Goal: Task Accomplishment & Management: Manage account settings

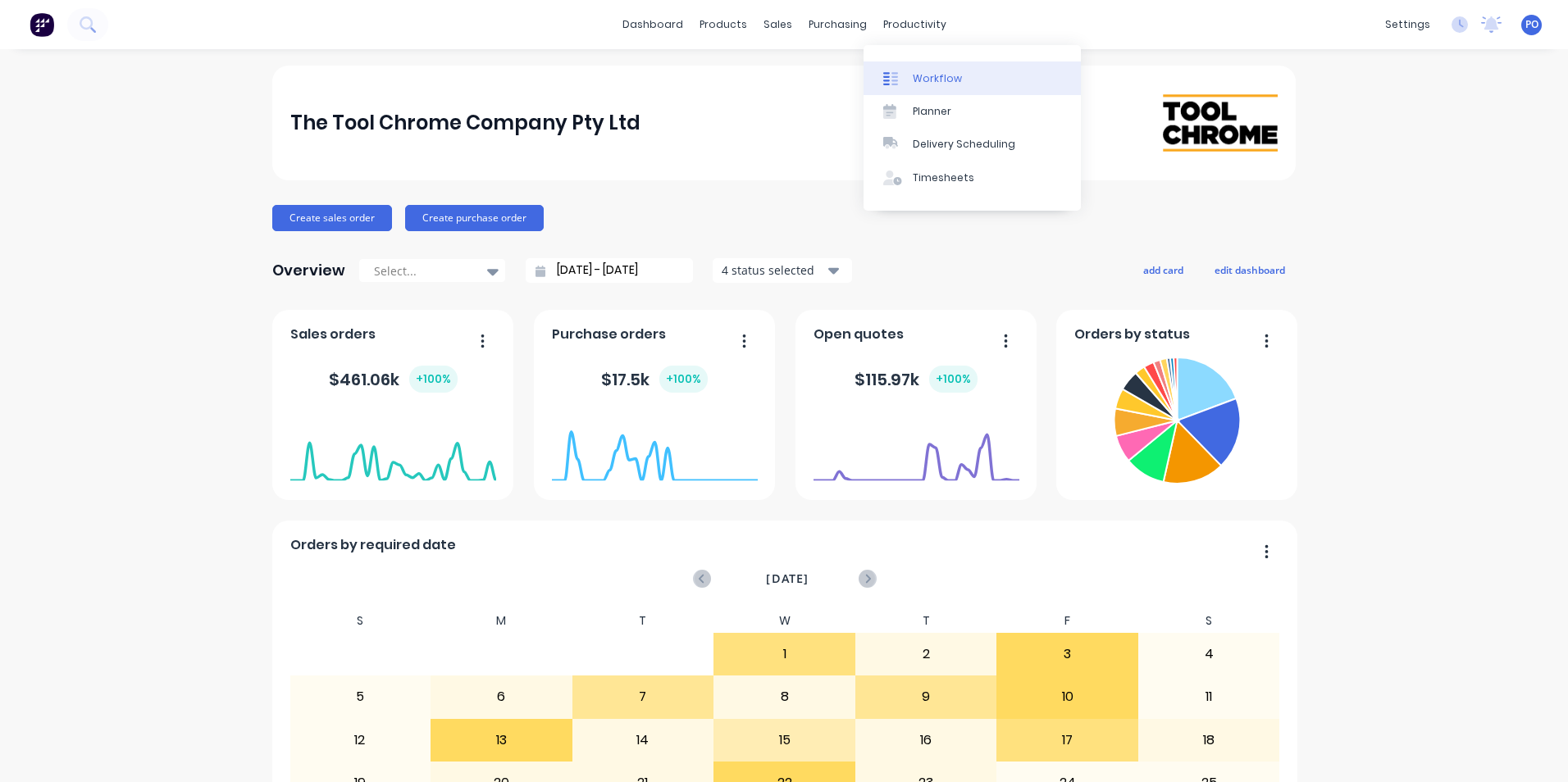
click at [931, 83] on div "Workflow" at bounding box center [937, 78] width 49 height 15
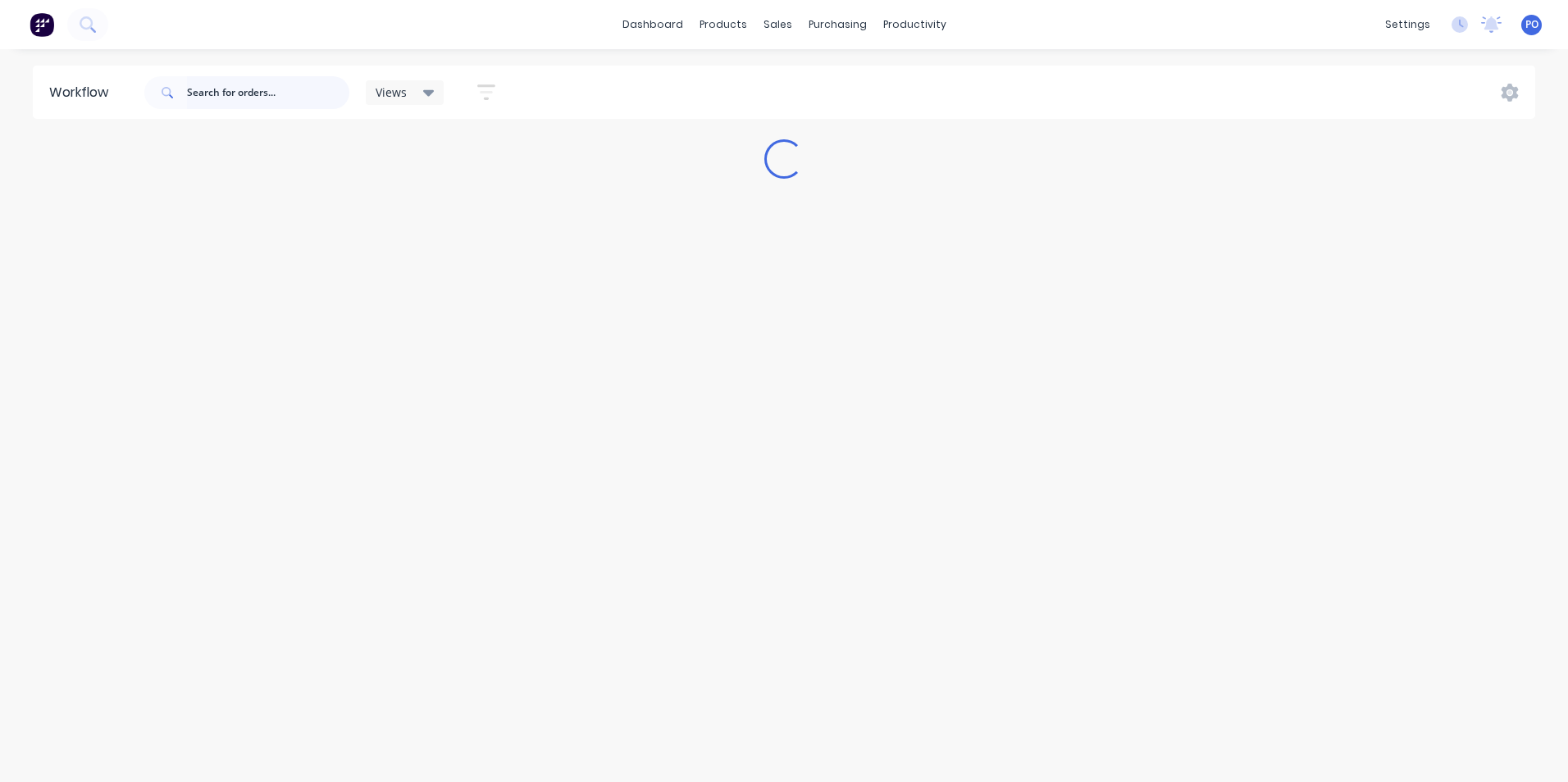
click at [257, 88] on input "text" at bounding box center [267, 93] width 163 height 33
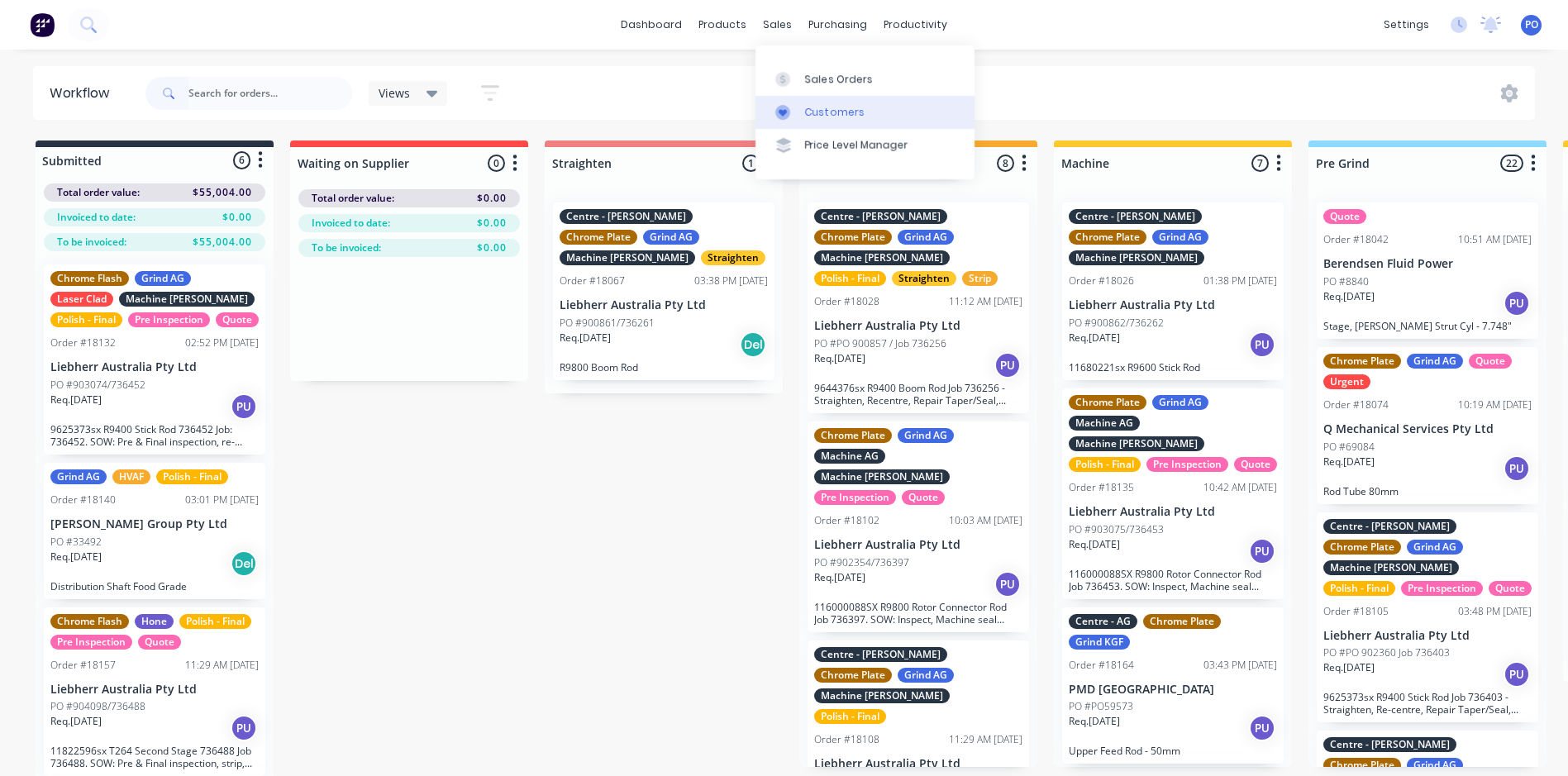
click at [834, 105] on div "Customers" at bounding box center [834, 112] width 60 height 15
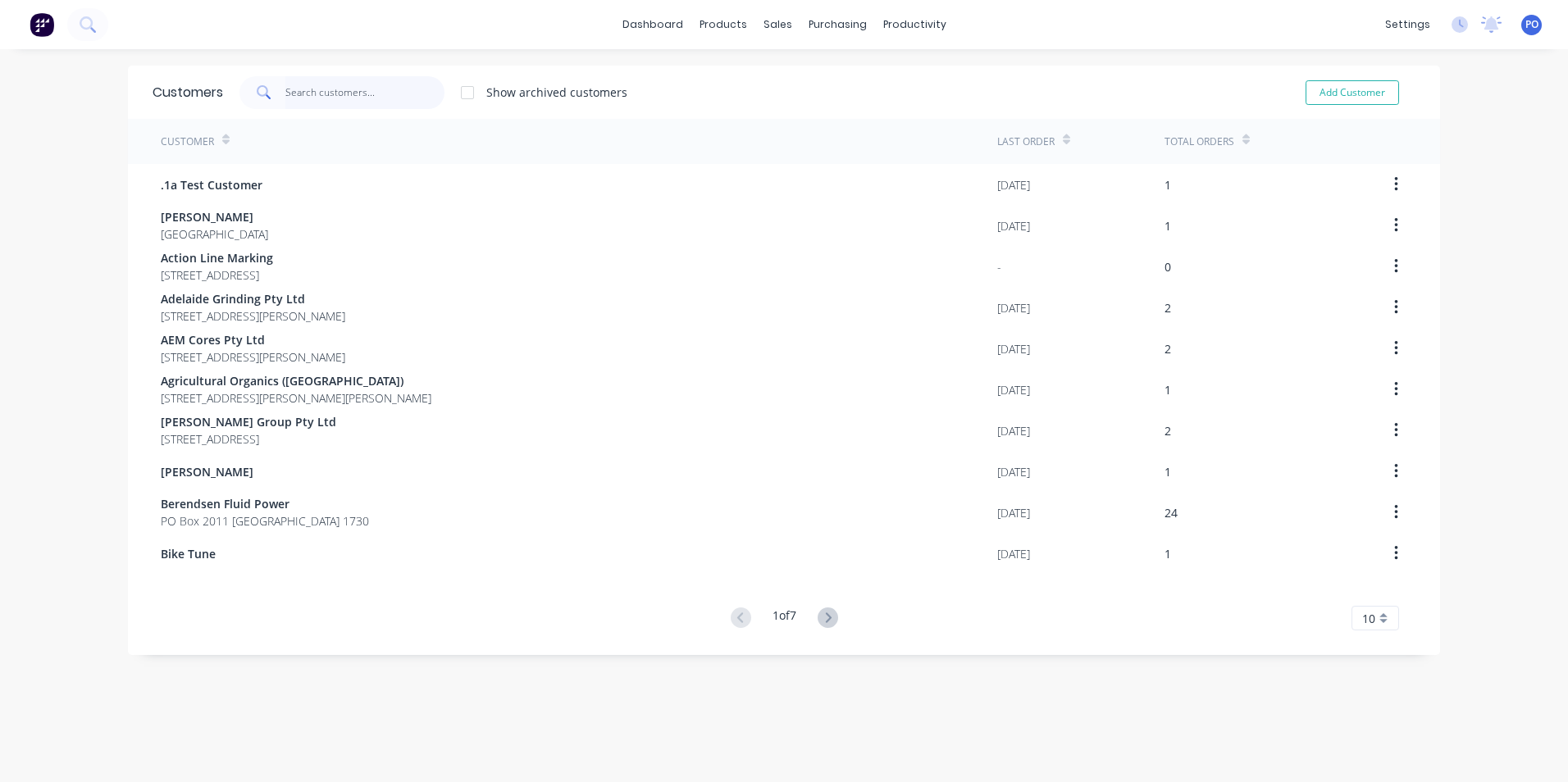
drag, startPoint x: 305, startPoint y: 96, endPoint x: 374, endPoint y: 78, distance: 71.3
click at [306, 95] on input "text" at bounding box center [366, 93] width 160 height 33
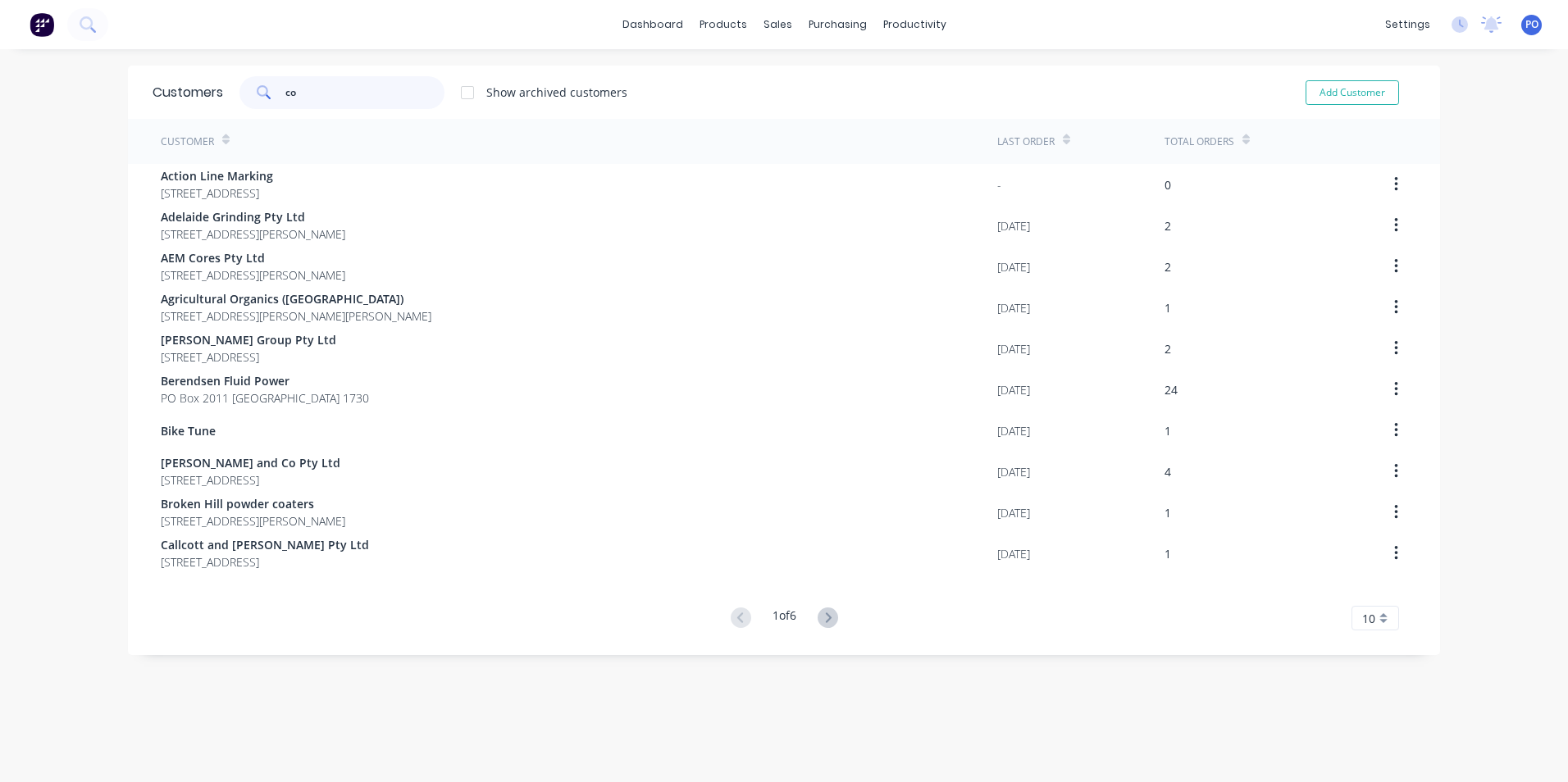
type input "c"
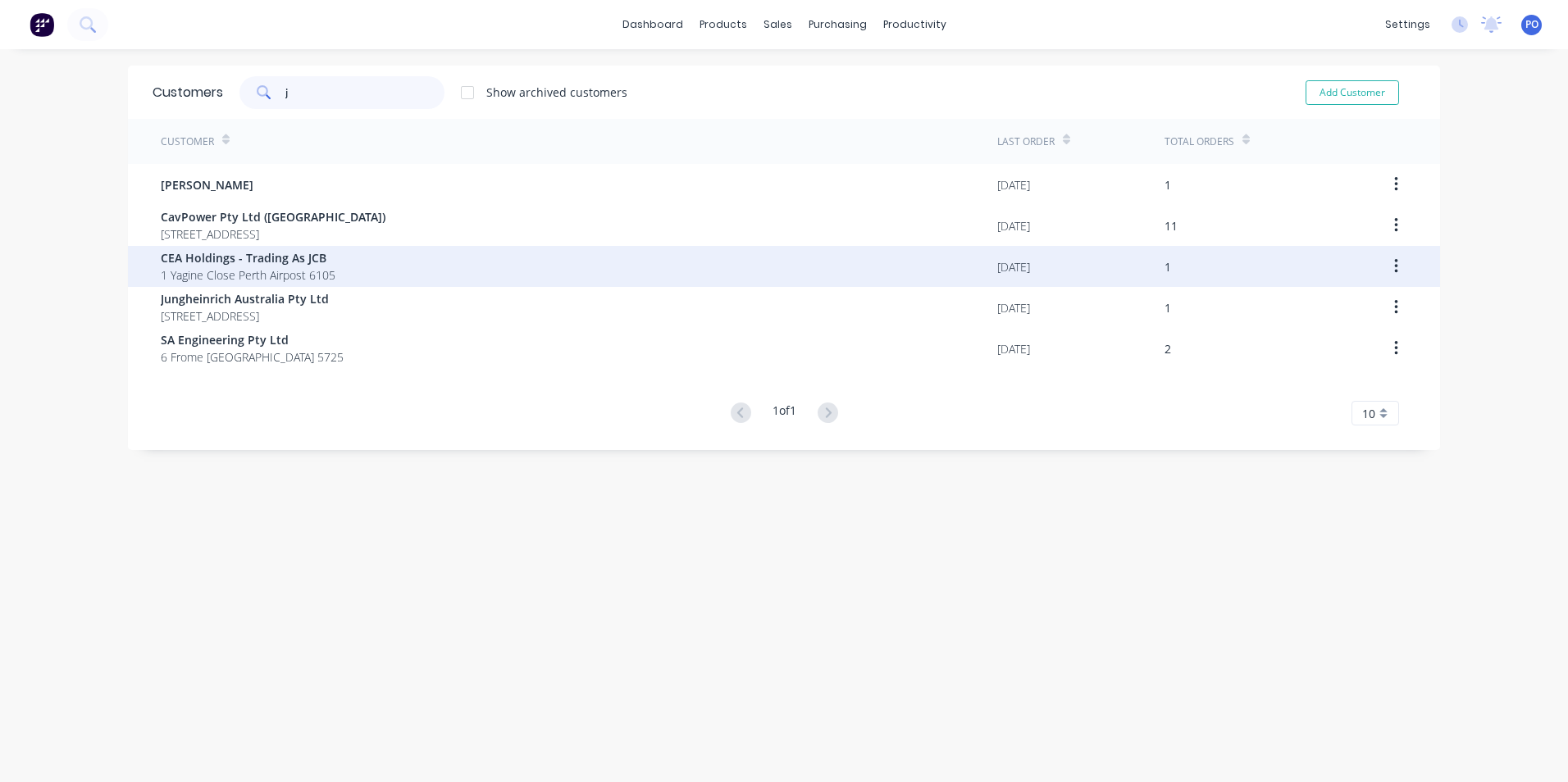
type input "j"
click at [249, 253] on span "CEA Holdings - Trading As JCB" at bounding box center [248, 258] width 175 height 17
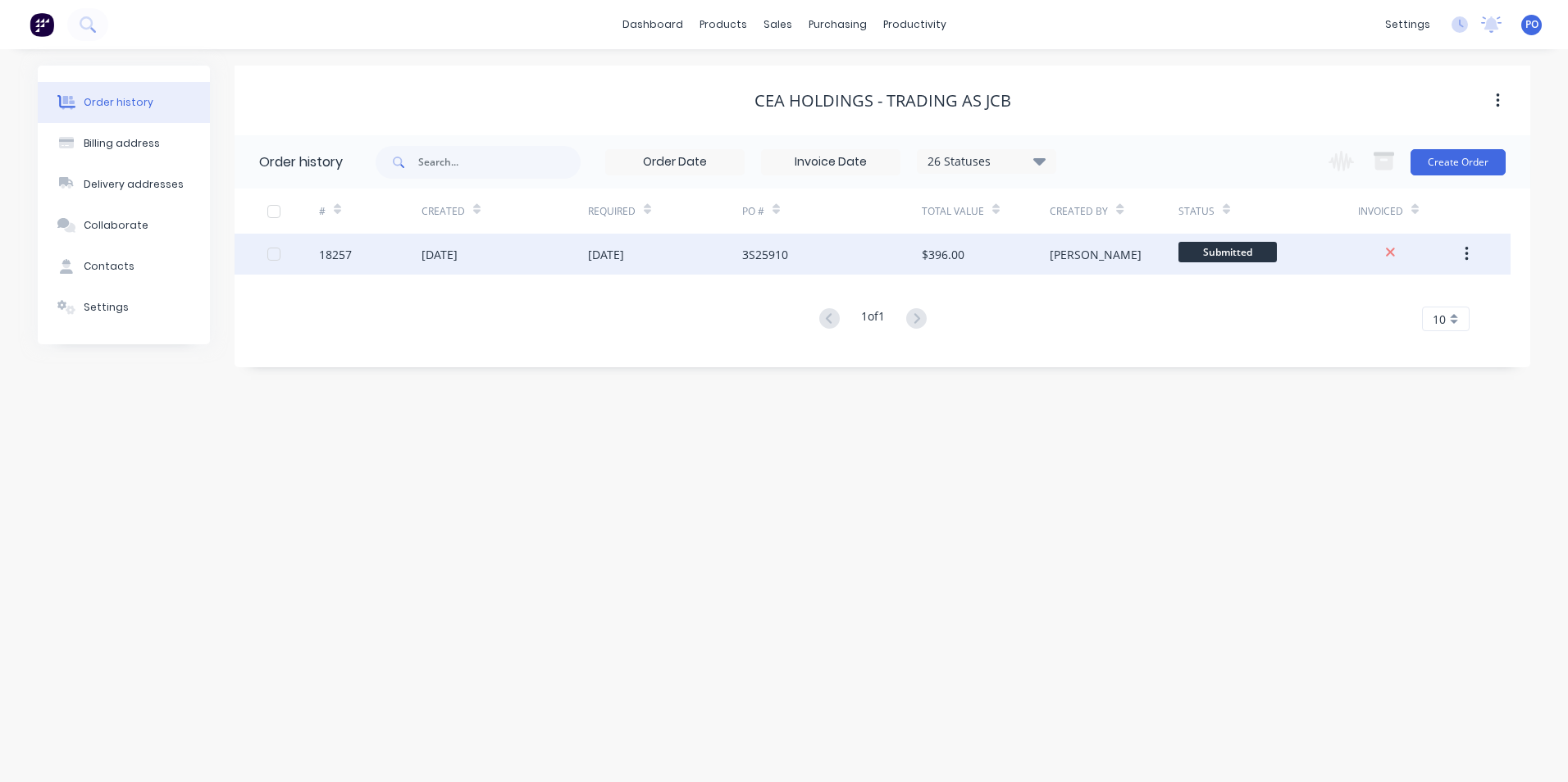
click at [711, 248] on div "13 Oct 2025" at bounding box center [664, 255] width 154 height 41
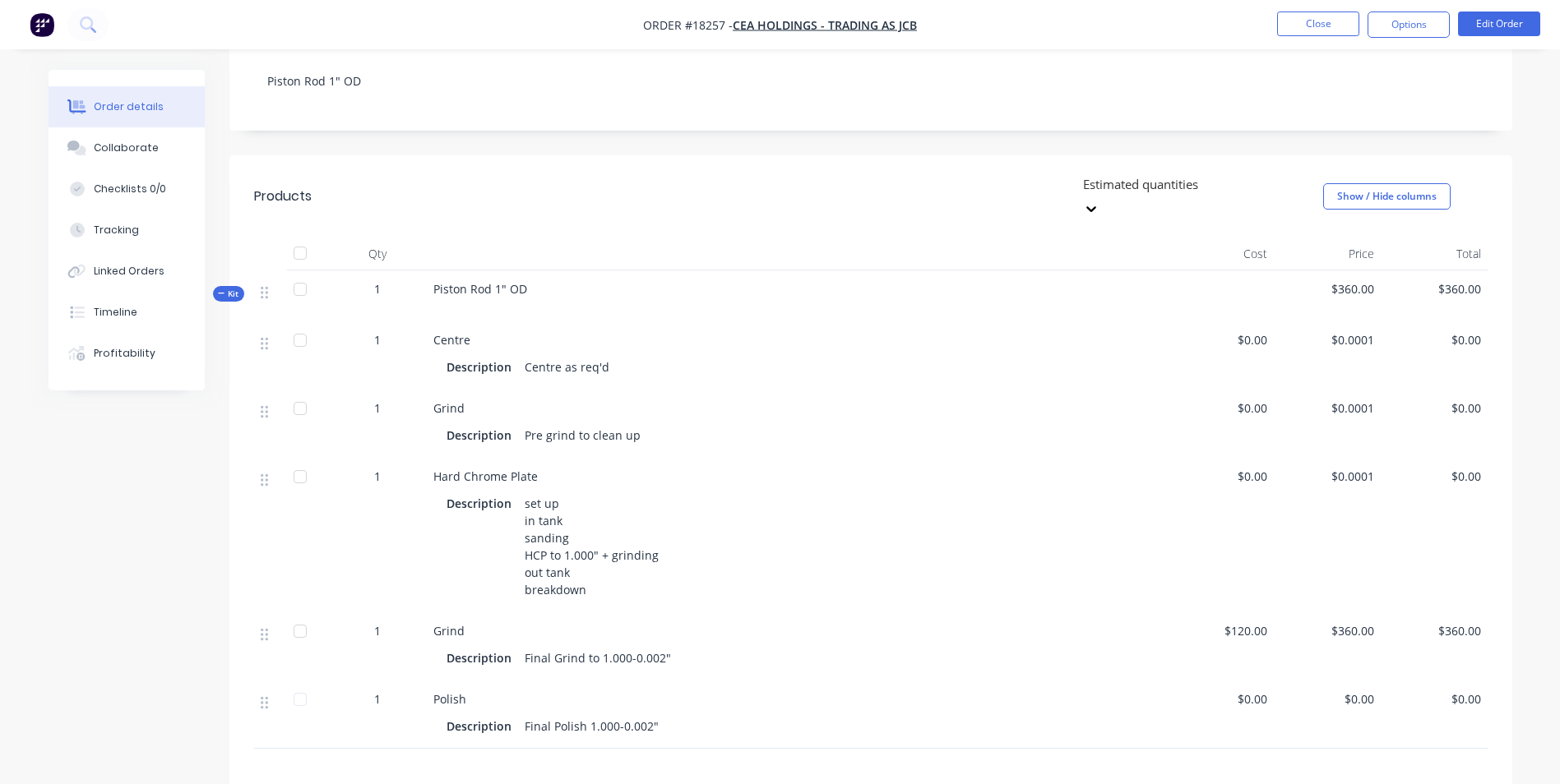
scroll to position [27, 0]
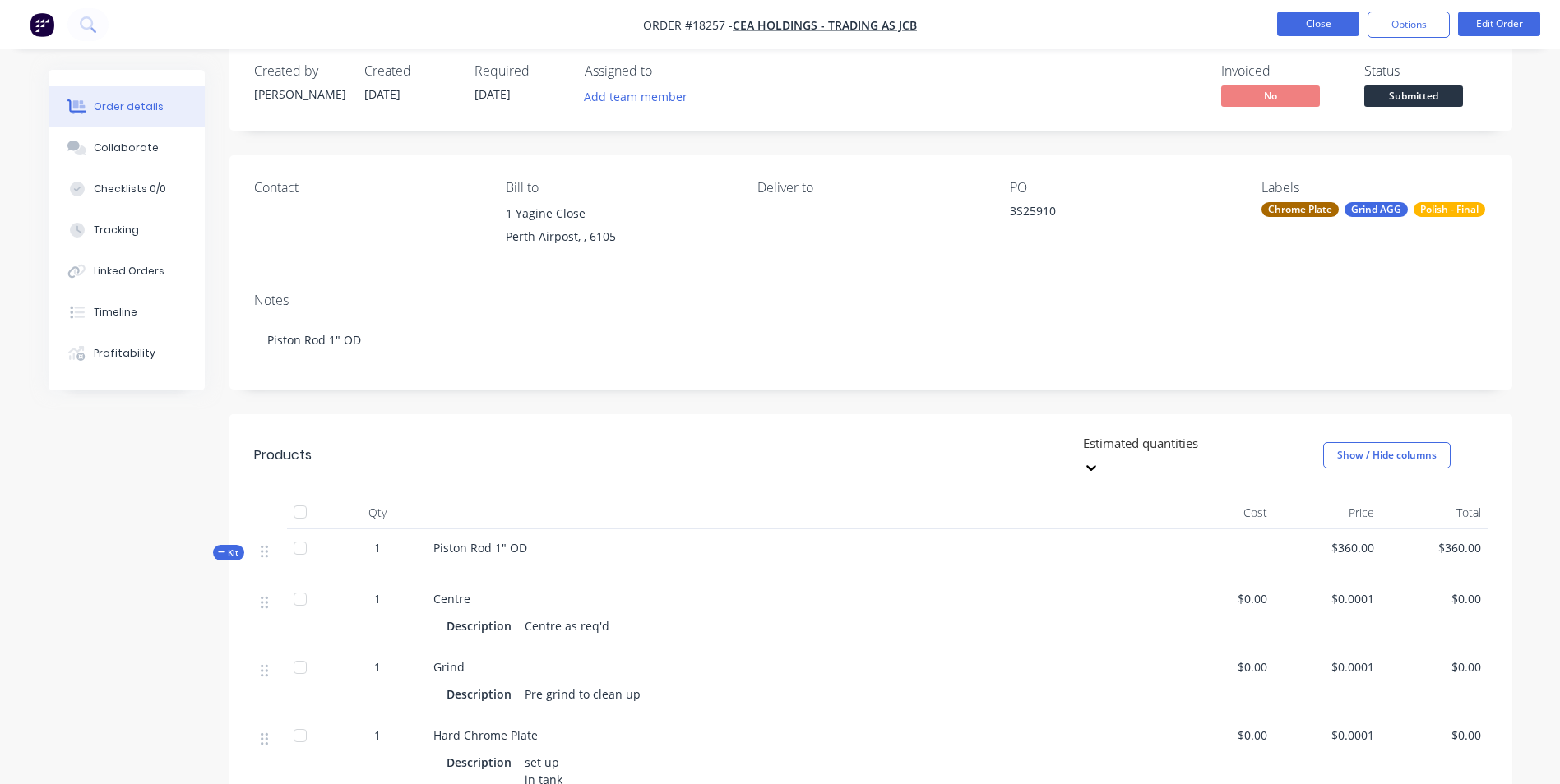
click at [1320, 29] on button "Close" at bounding box center [1318, 23] width 82 height 25
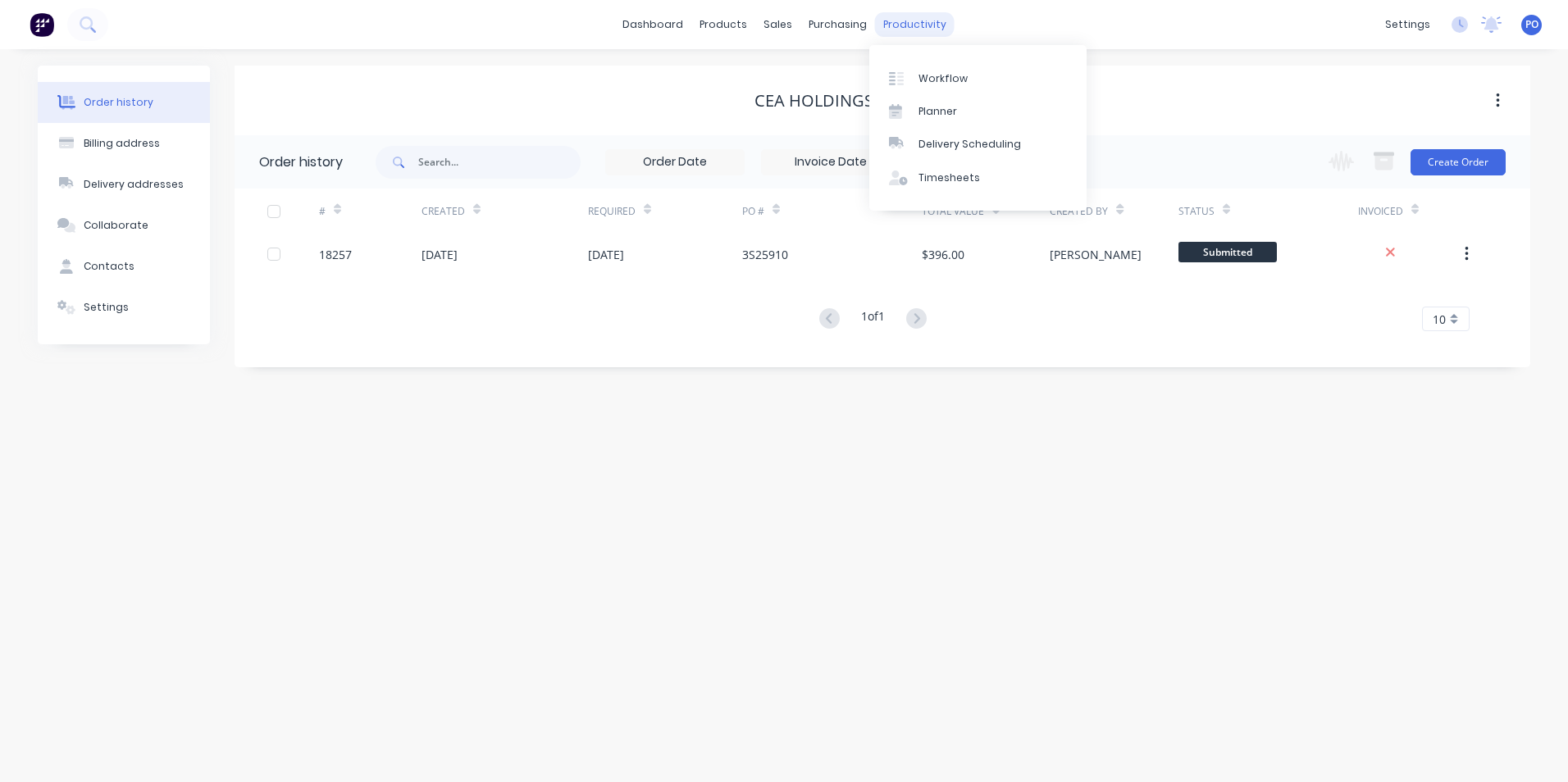
click at [936, 28] on div "productivity" at bounding box center [914, 24] width 79 height 25
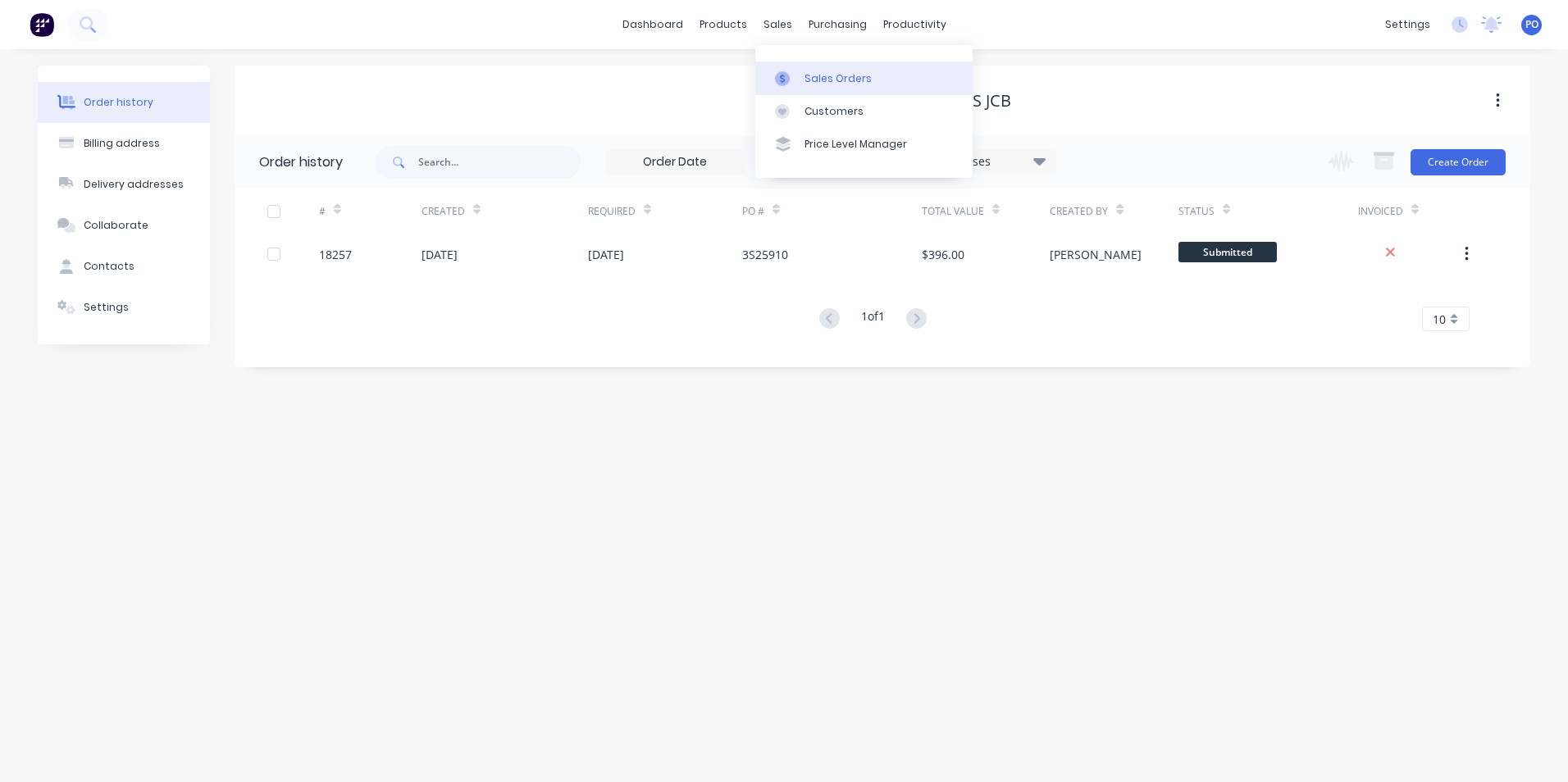
click at [811, 80] on div "Sales Orders" at bounding box center [838, 78] width 67 height 15
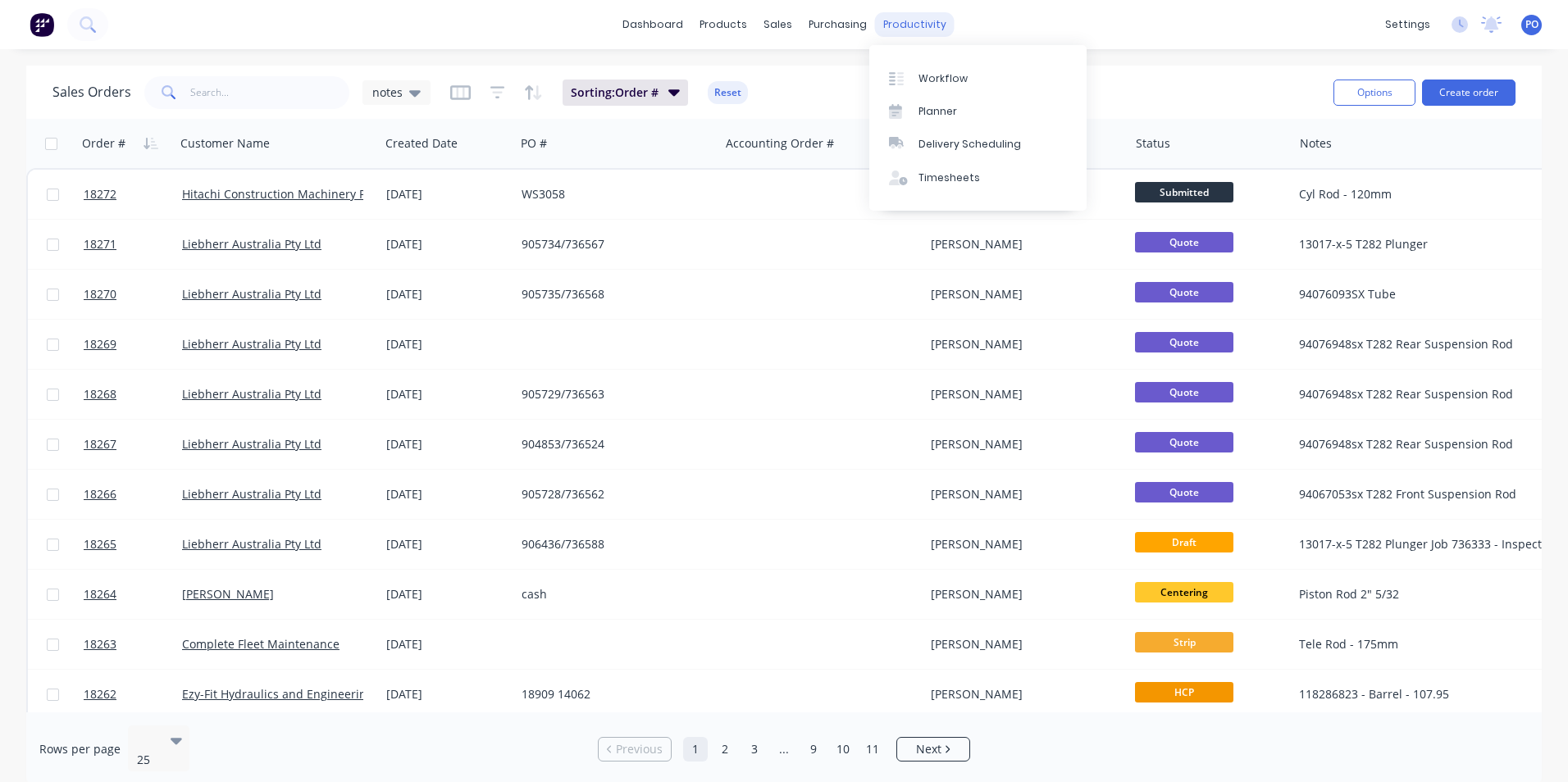
click at [923, 23] on div "productivity" at bounding box center [914, 24] width 79 height 25
click at [955, 79] on div "Workflow" at bounding box center [943, 78] width 49 height 15
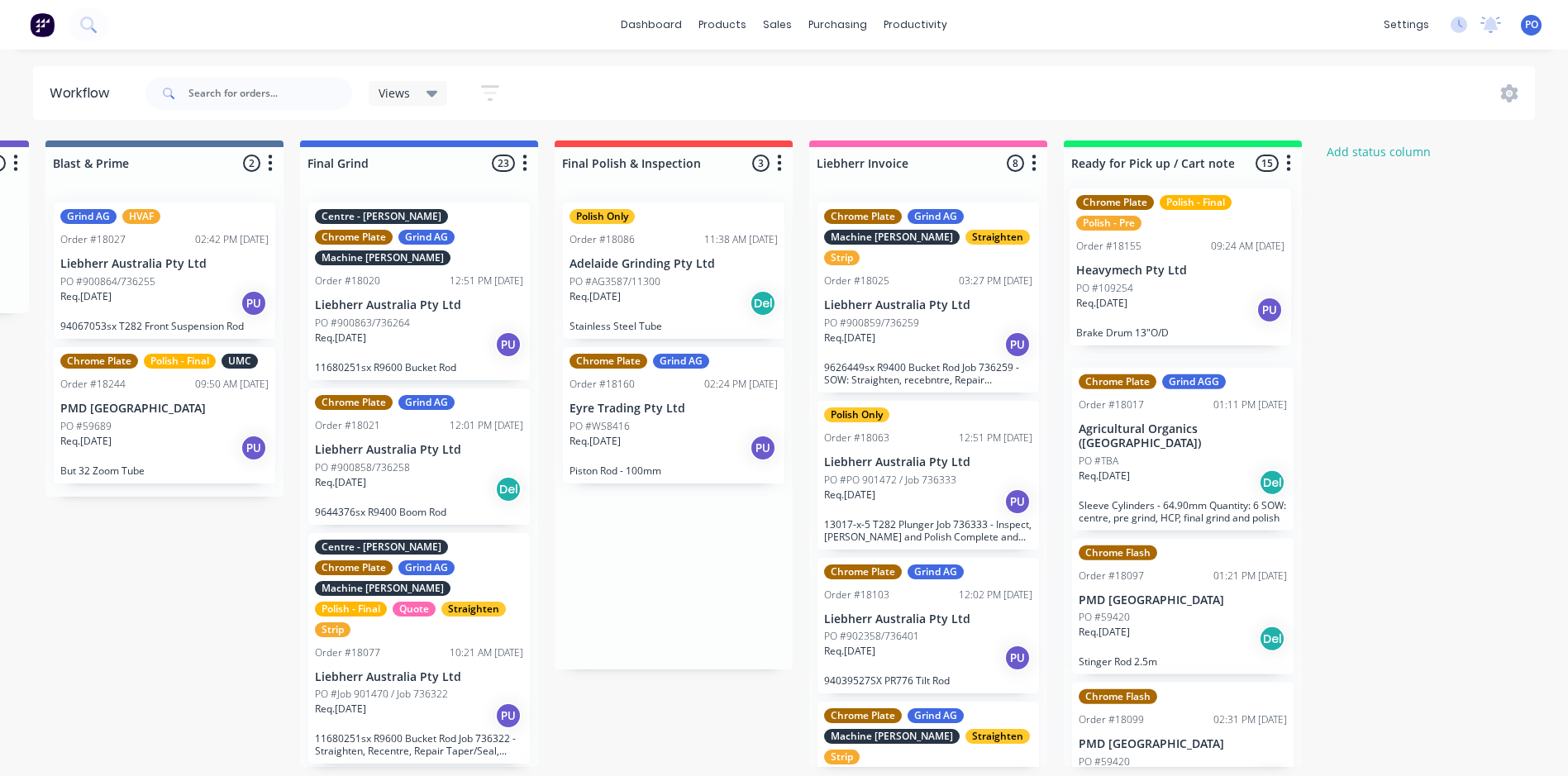
scroll to position [0, 3559]
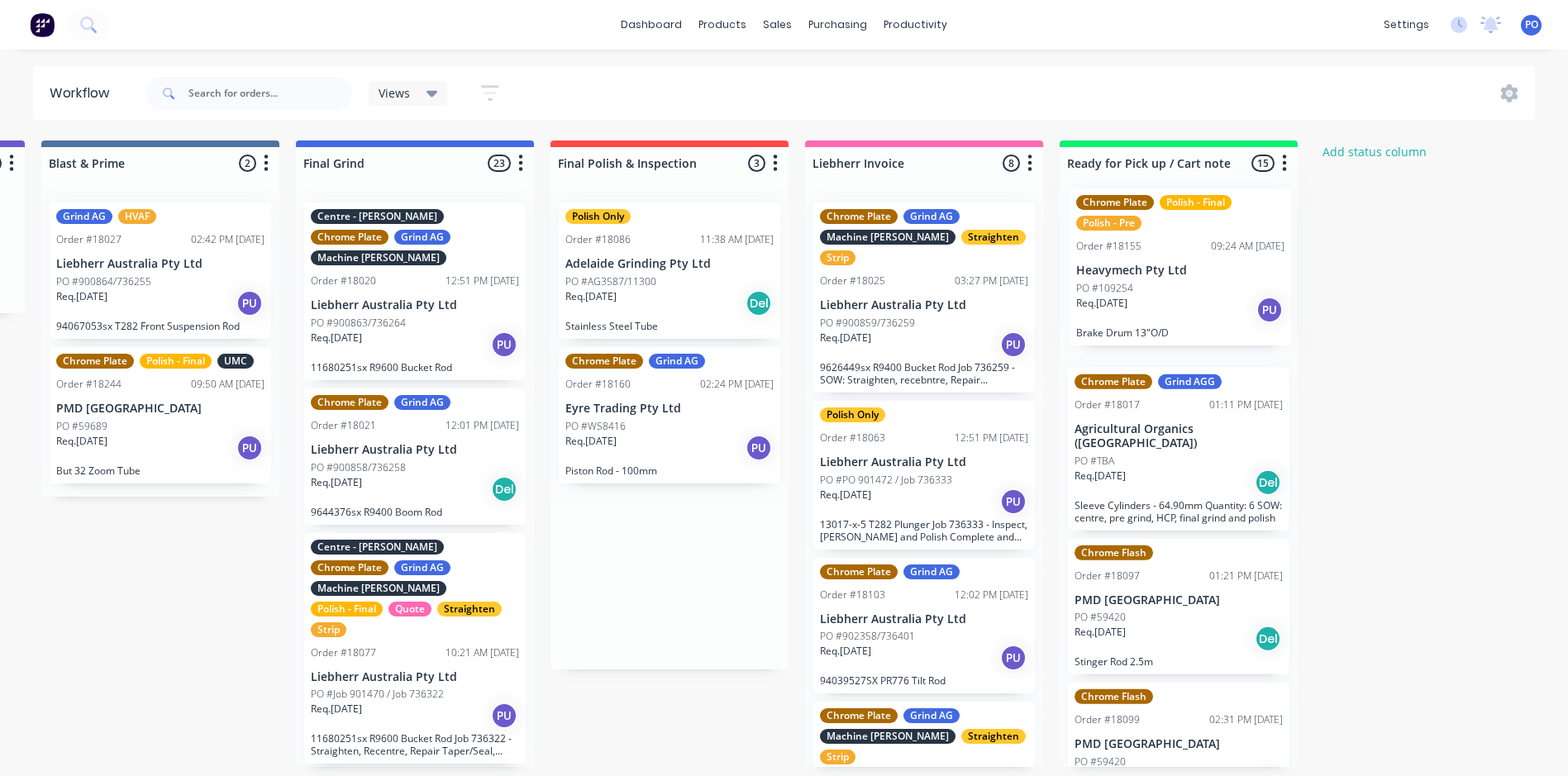
drag, startPoint x: 1048, startPoint y: 449, endPoint x: 1168, endPoint y: 290, distance: 199.2
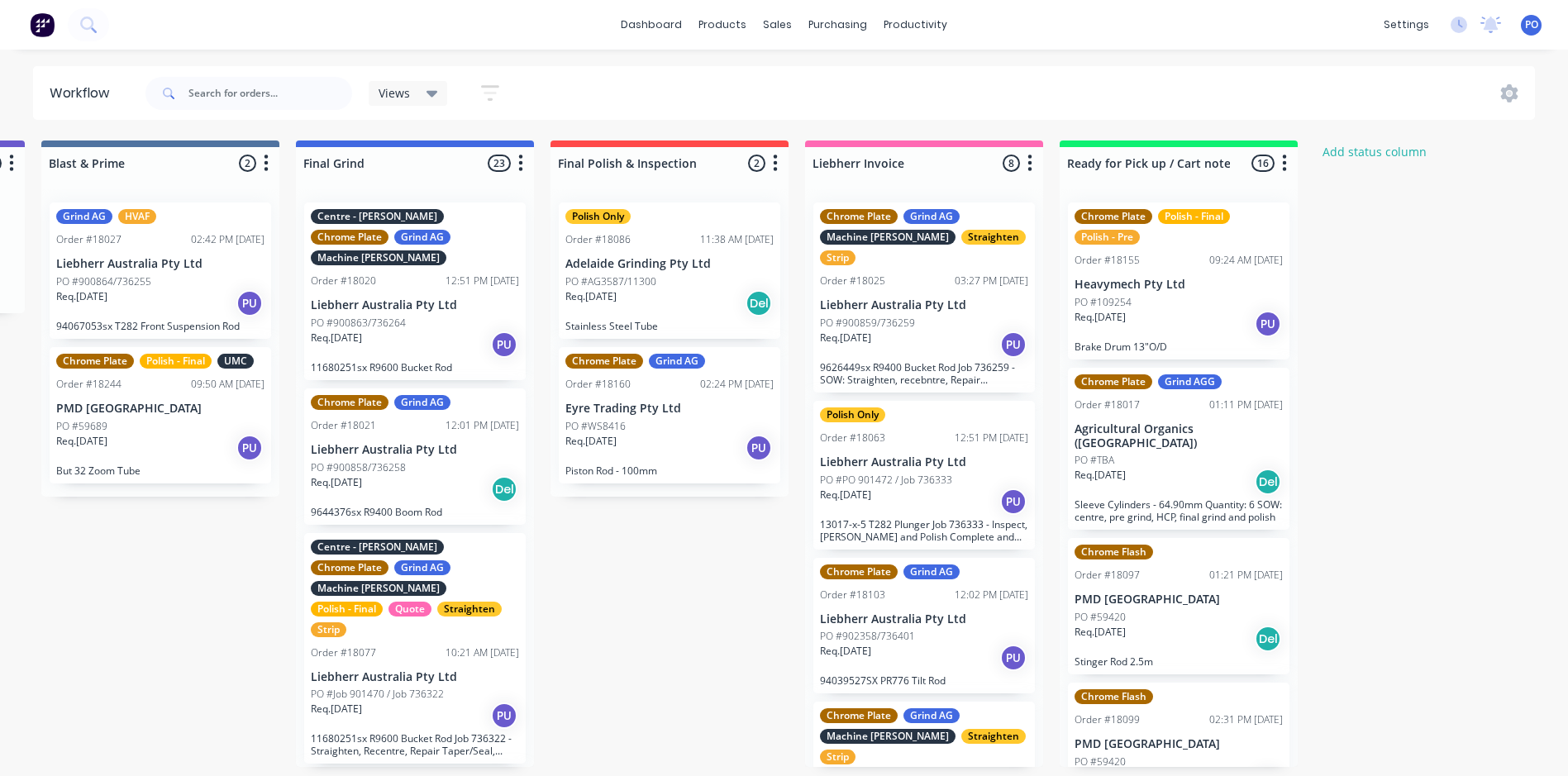
click at [1212, 312] on div "Req. 09/10/25 PU" at bounding box center [1179, 323] width 208 height 28
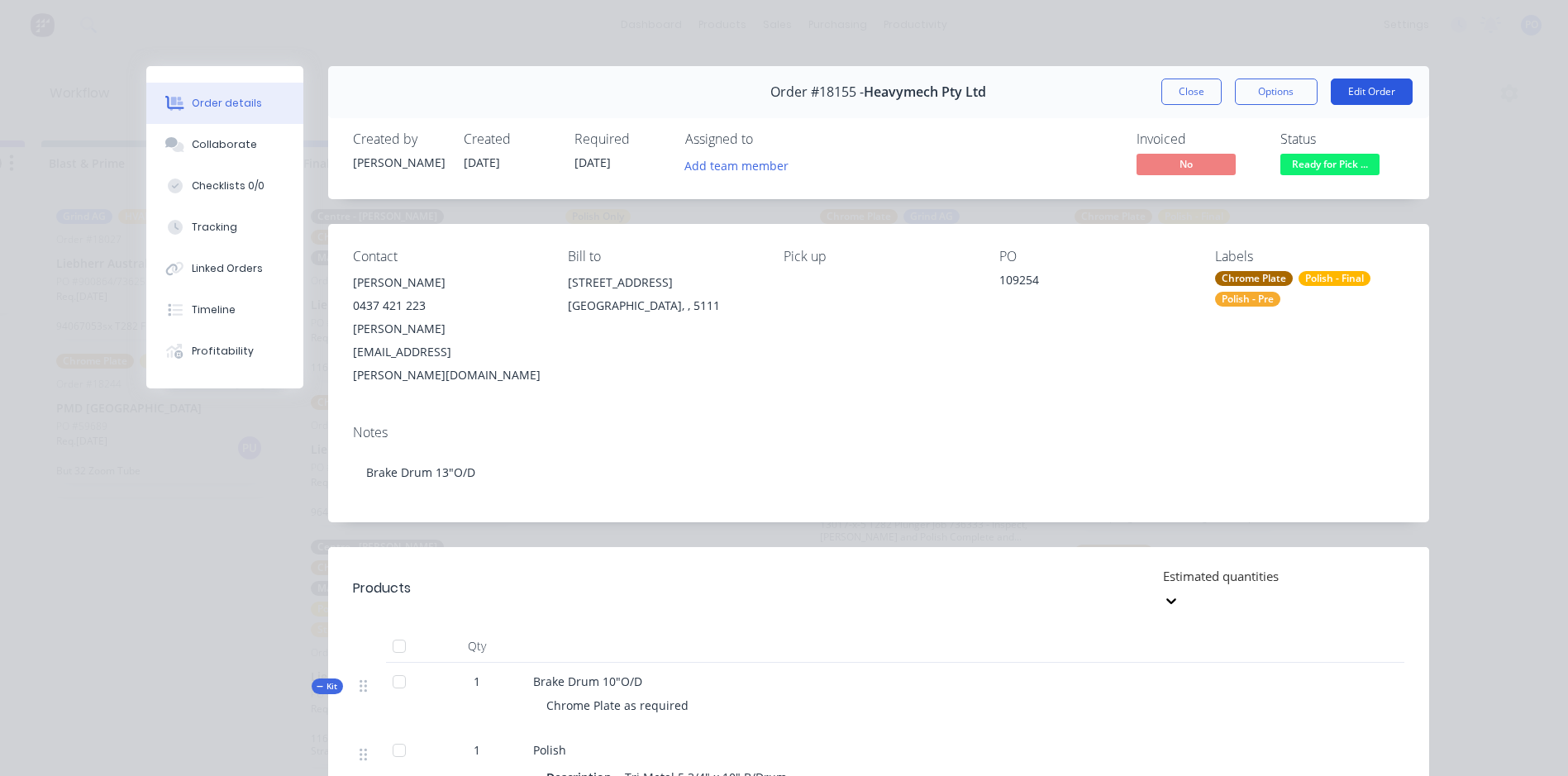
click at [1375, 91] on button "Edit Order" at bounding box center [1372, 92] width 82 height 27
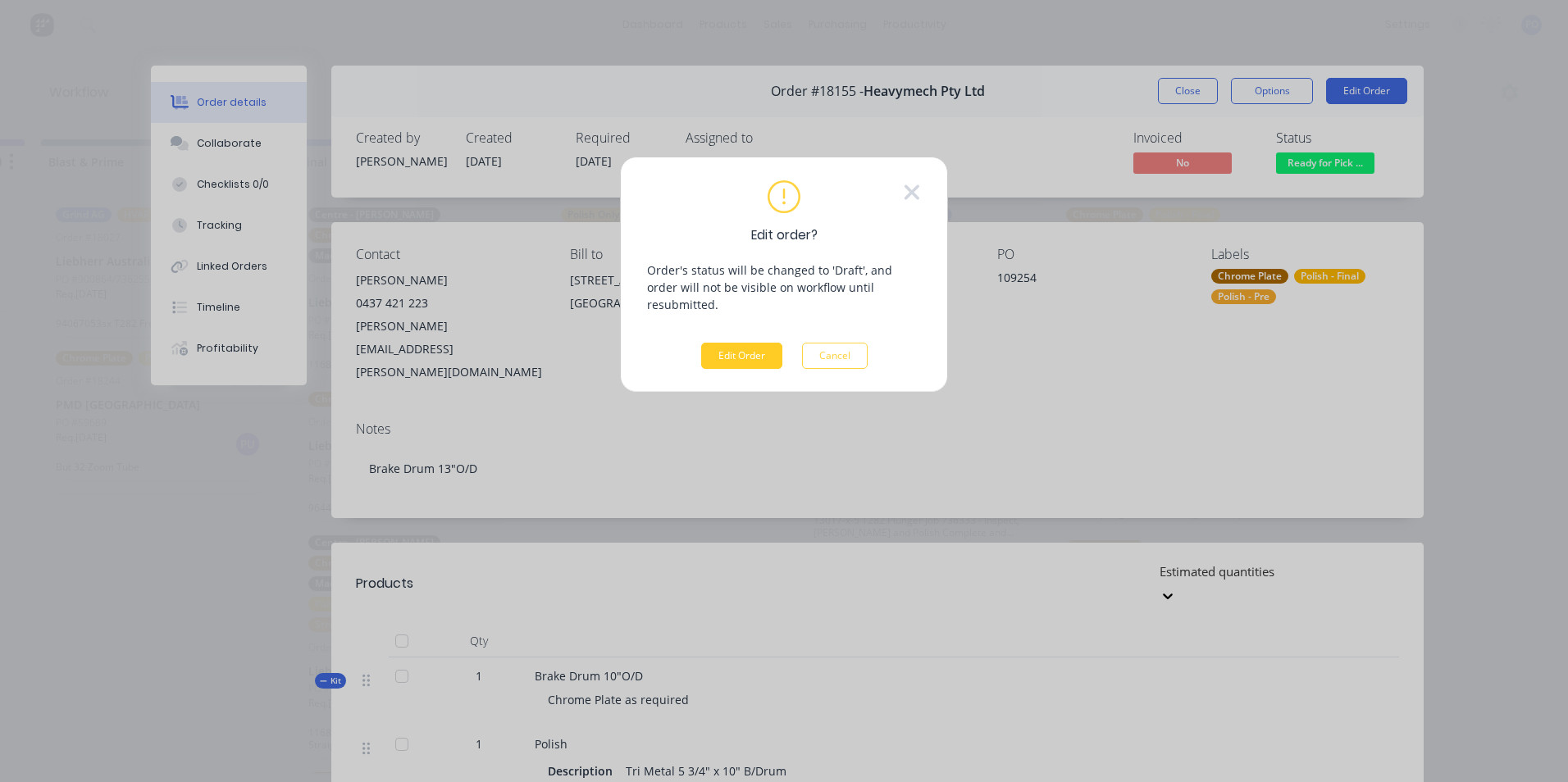
click at [755, 342] on button "Edit Order" at bounding box center [741, 355] width 81 height 27
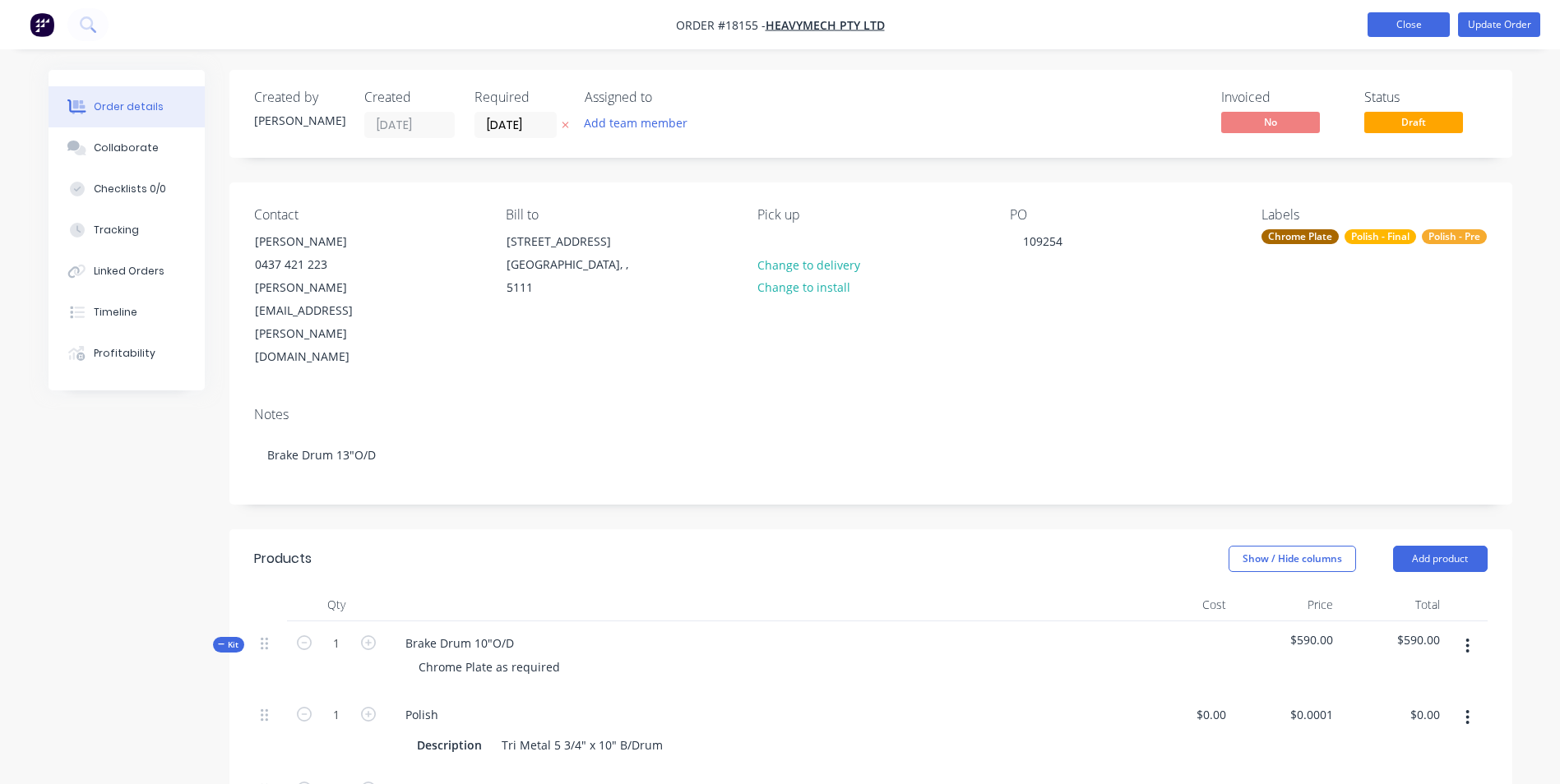
click at [1442, 26] on button "Close" at bounding box center [1408, 24] width 82 height 25
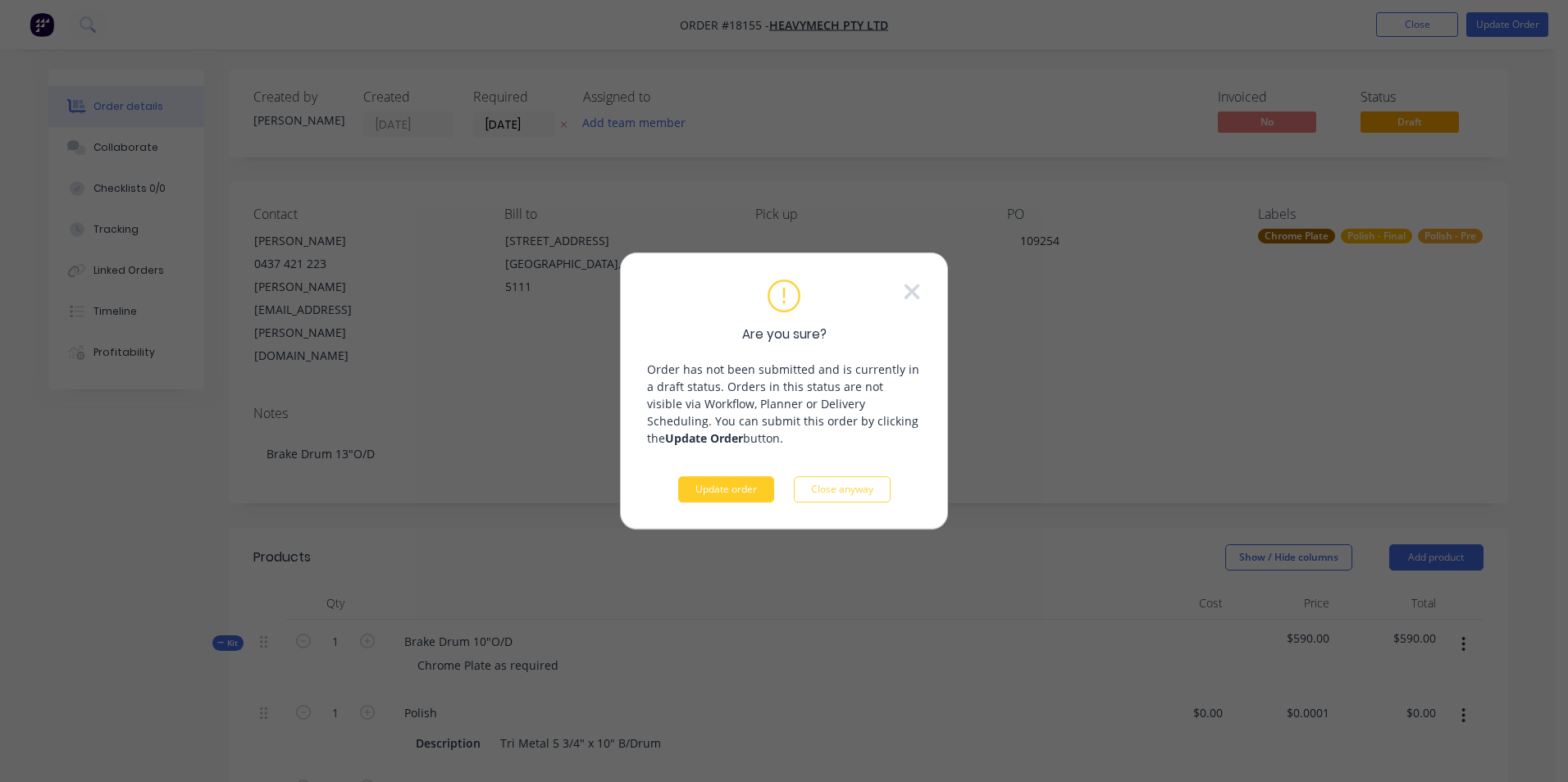
click at [734, 490] on button "Update order" at bounding box center [726, 490] width 96 height 27
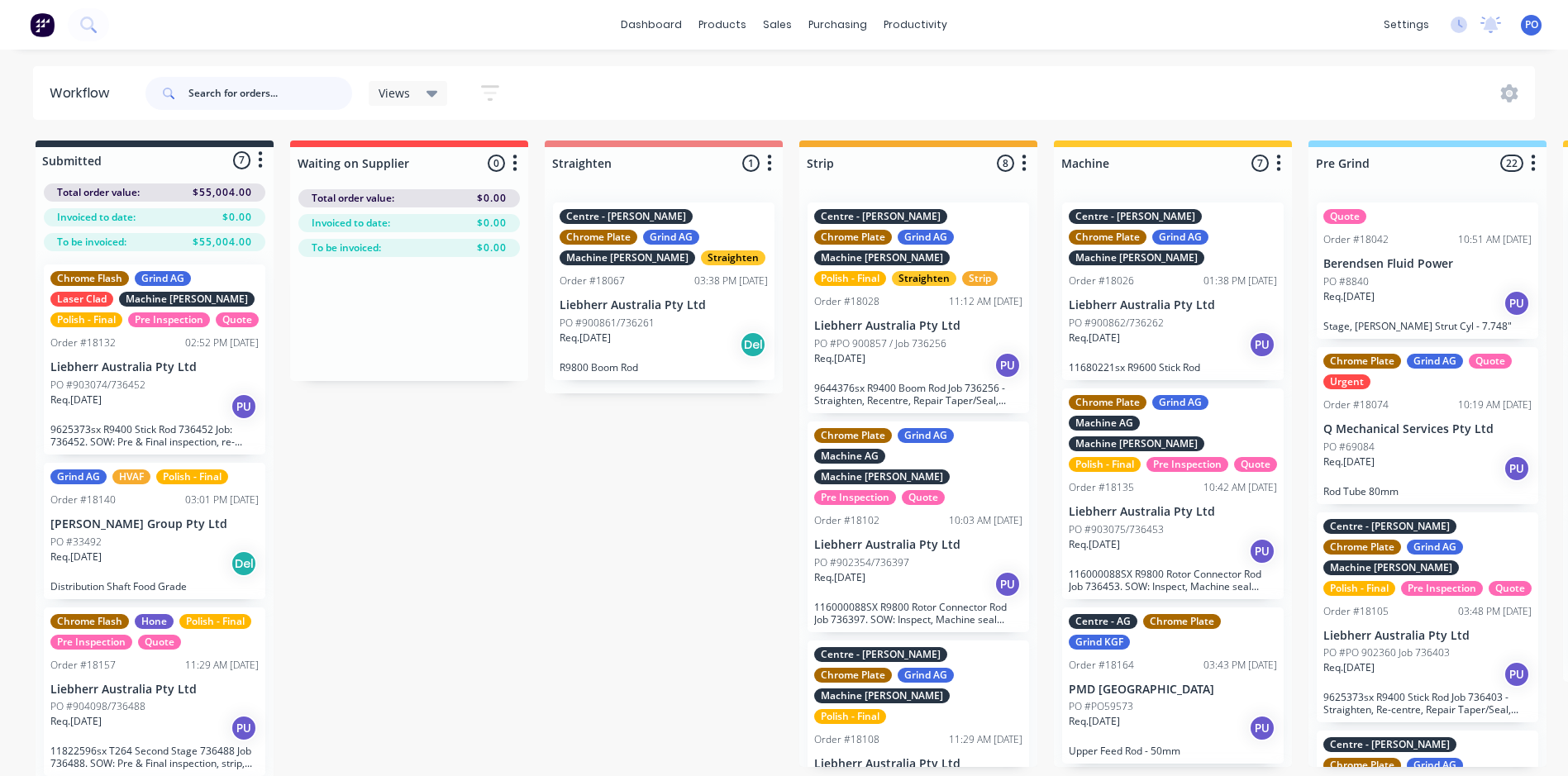
click at [256, 97] on input "text" at bounding box center [270, 94] width 164 height 33
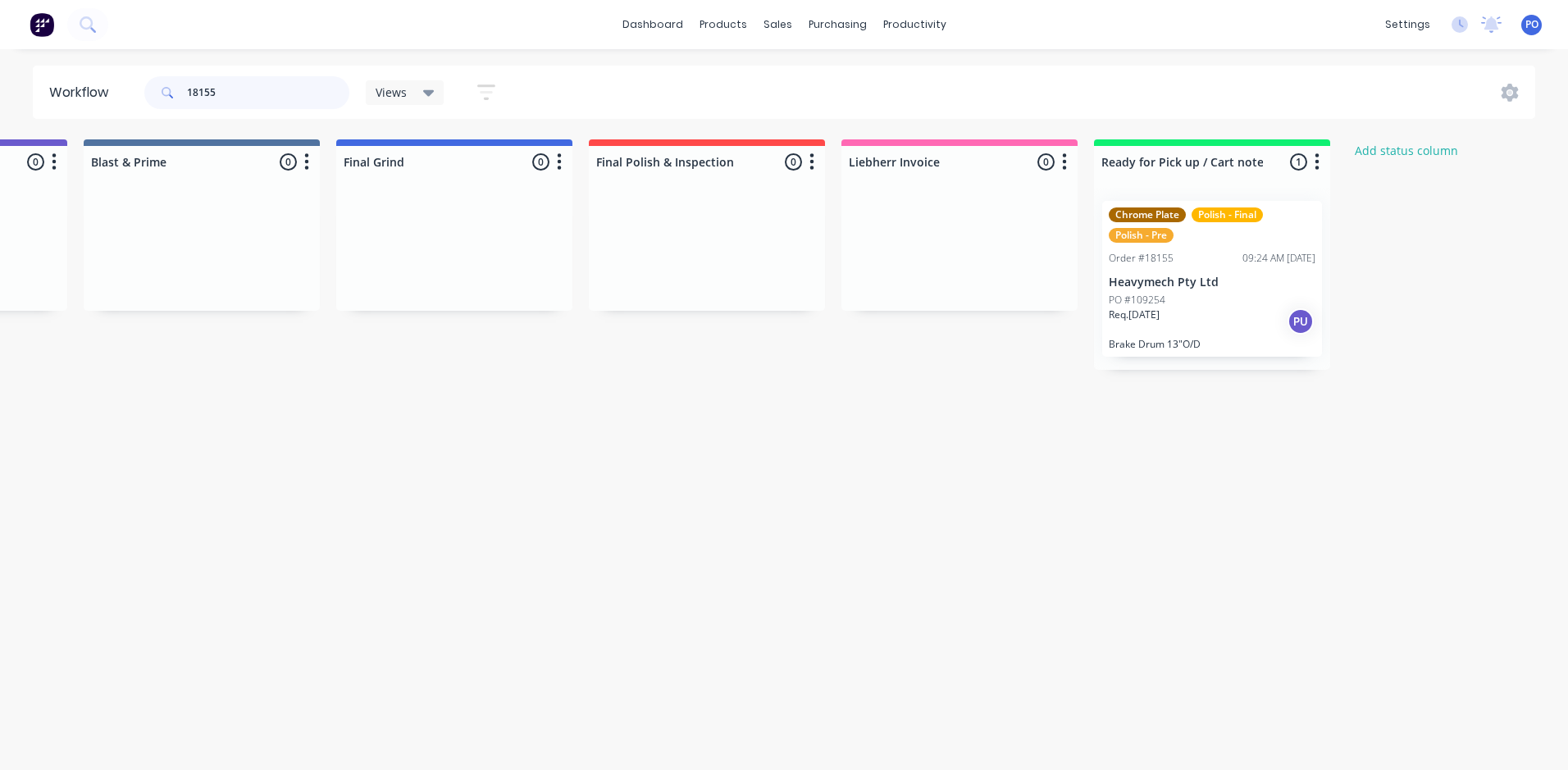
scroll to position [0, 3506]
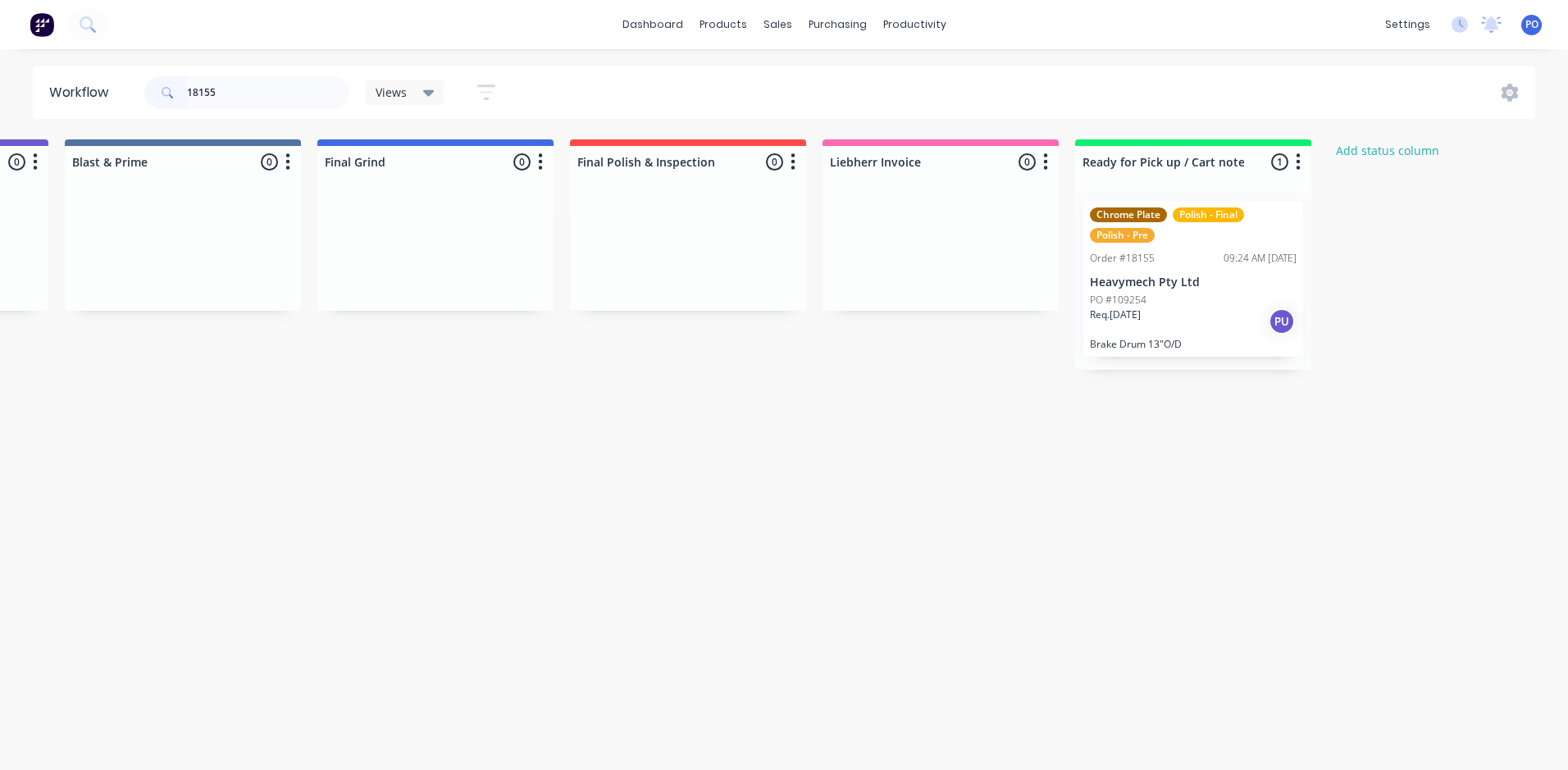
click at [1227, 299] on div "PO #109254" at bounding box center [1193, 299] width 206 height 15
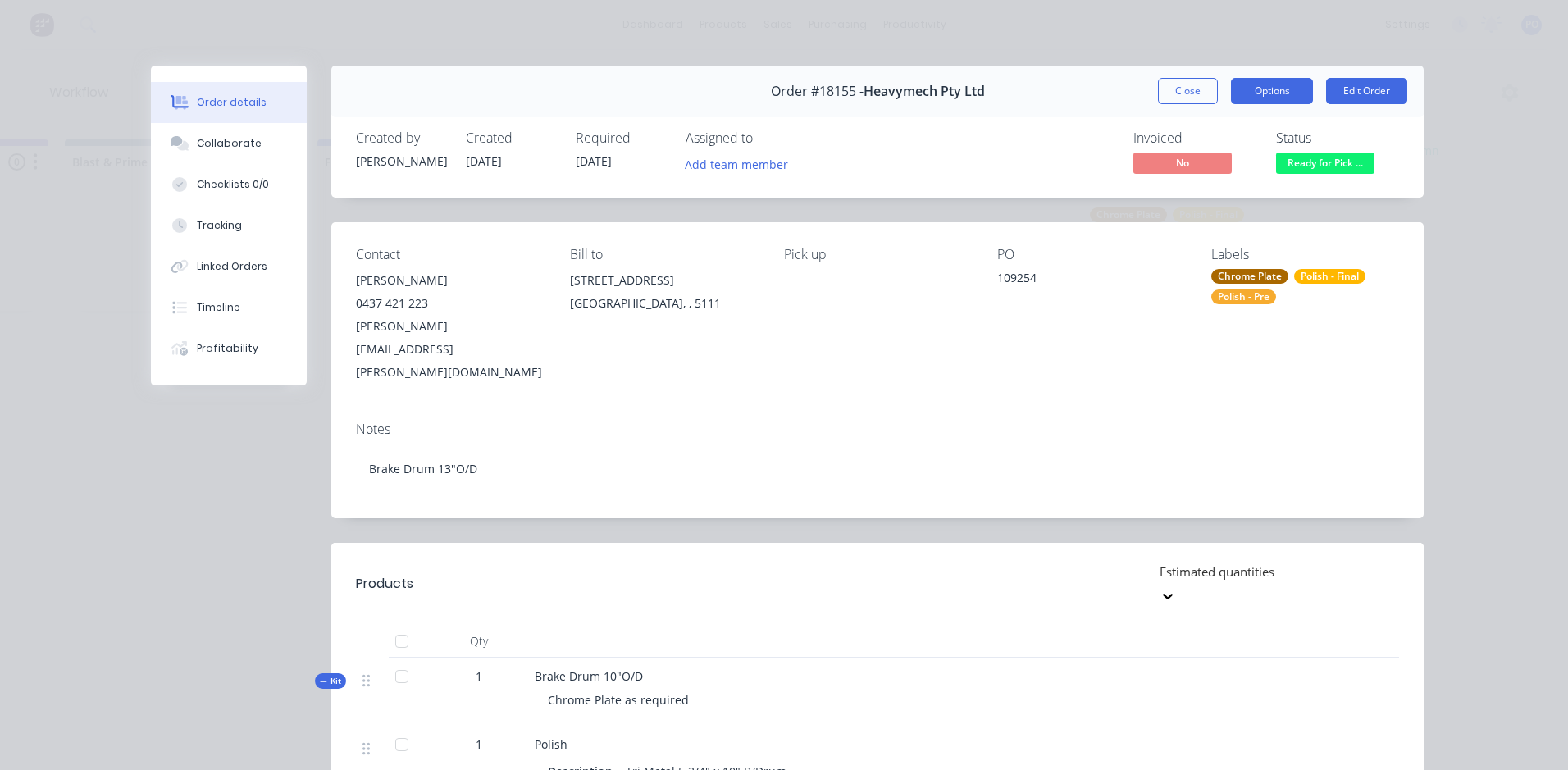
click at [1276, 95] on button "Options" at bounding box center [1271, 91] width 82 height 27
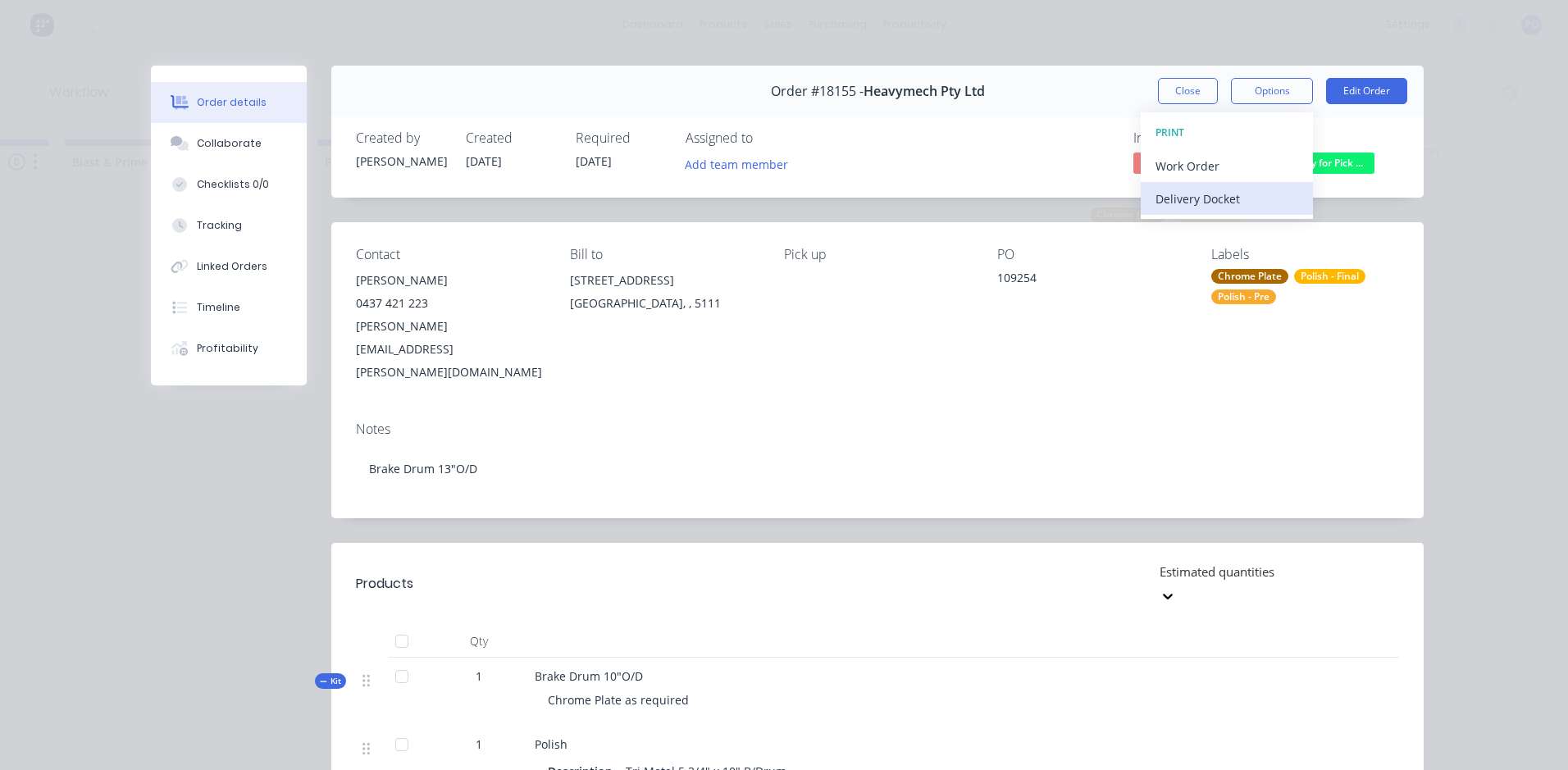
click at [1240, 194] on div "Delivery Docket" at bounding box center [1227, 199] width 143 height 24
click at [1201, 199] on div "Standard" at bounding box center [1227, 199] width 143 height 24
click at [1184, 86] on button "Close" at bounding box center [1188, 91] width 60 height 27
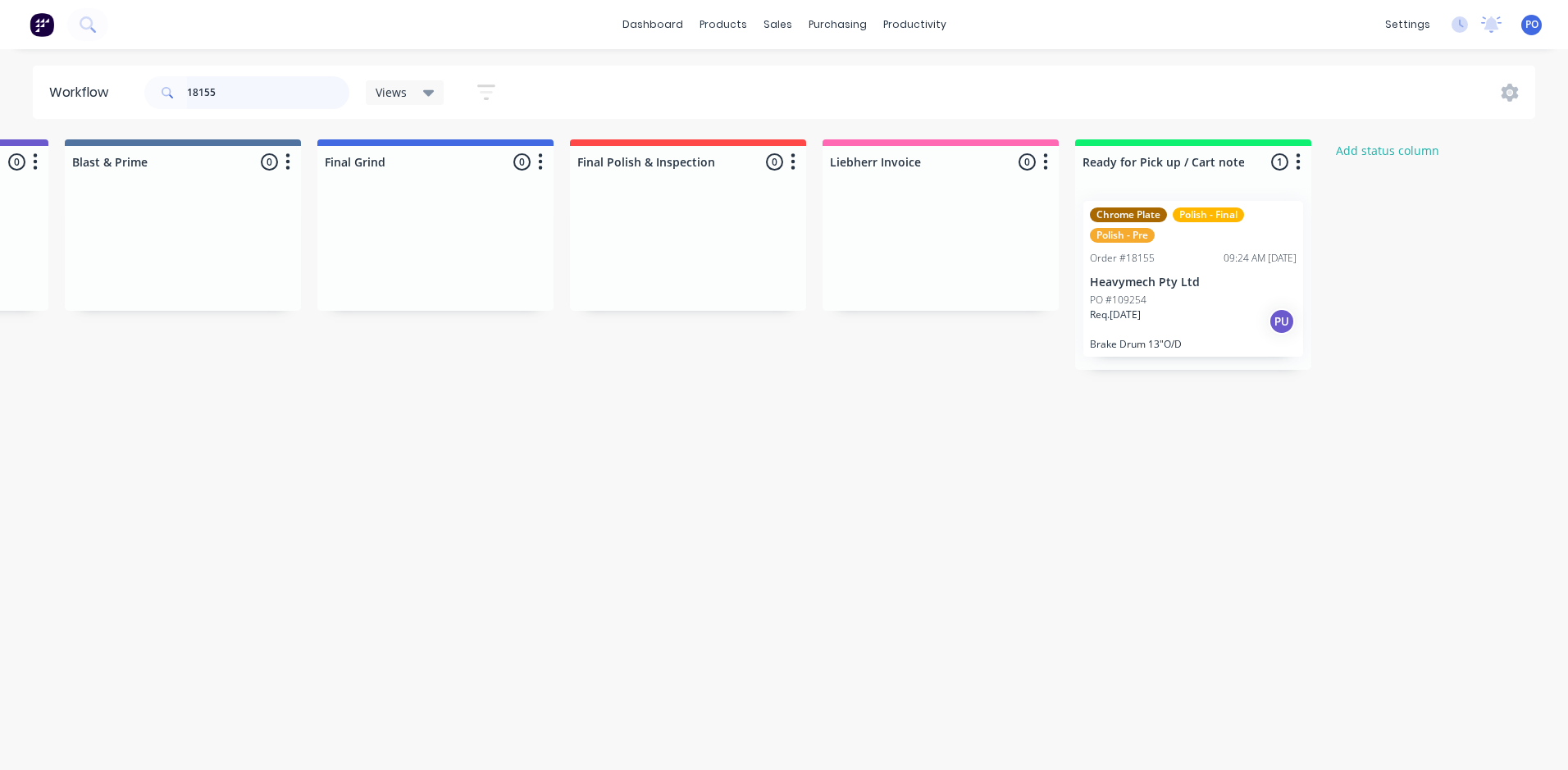
drag, startPoint x: 219, startPoint y: 87, endPoint x: 157, endPoint y: 88, distance: 62.0
click at [157, 88] on div "18155" at bounding box center [247, 93] width 205 height 33
type input "18259"
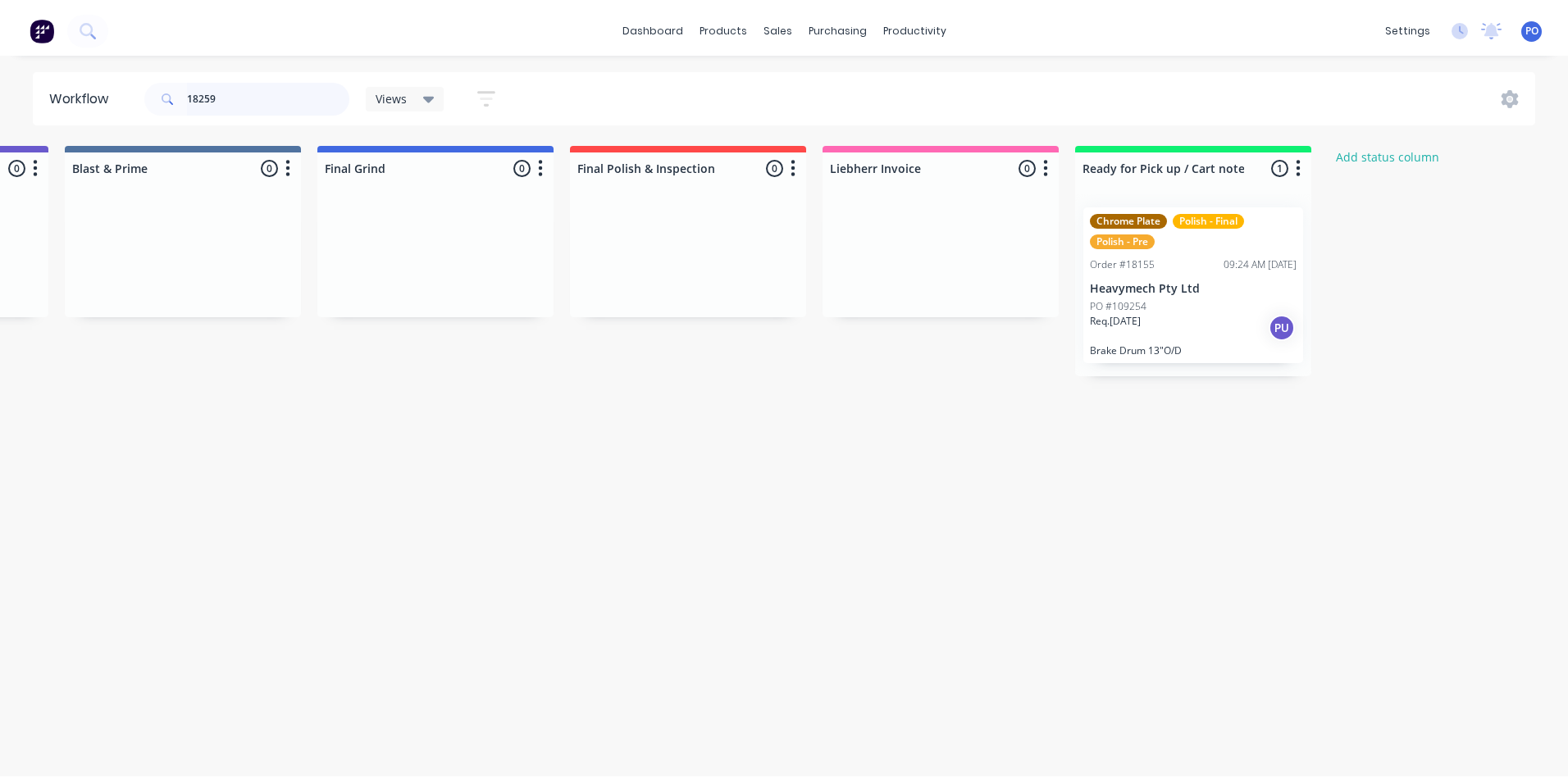
scroll to position [0, 0]
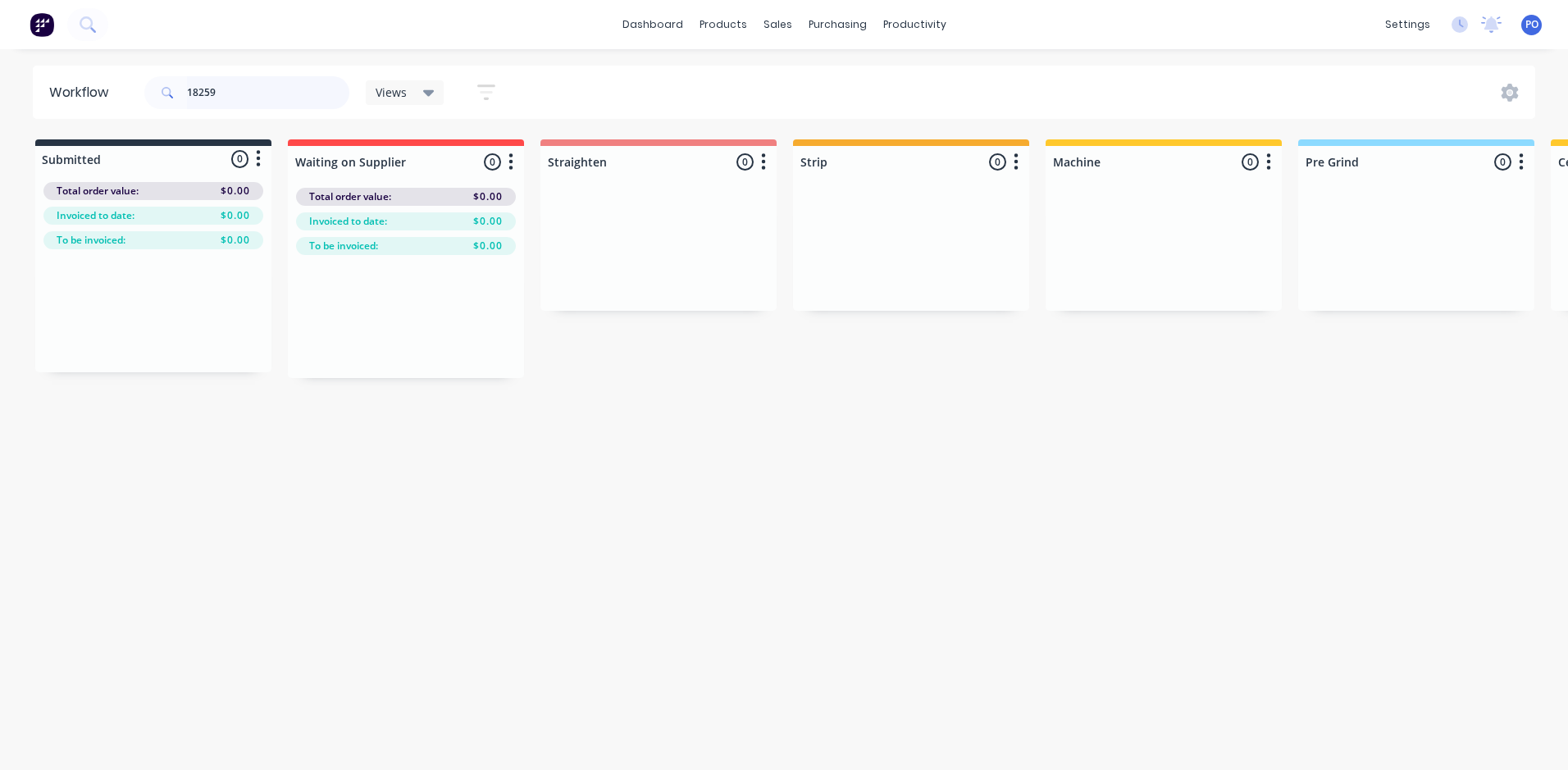
drag, startPoint x: 219, startPoint y: 95, endPoint x: 78, endPoint y: 83, distance: 141.5
click at [91, 86] on header "Workflow 18259 Views Save new view None (Default) edit Default edit Default 1 e…" at bounding box center [784, 92] width 1503 height 53
click at [759, 26] on div "sales" at bounding box center [778, 24] width 45 height 25
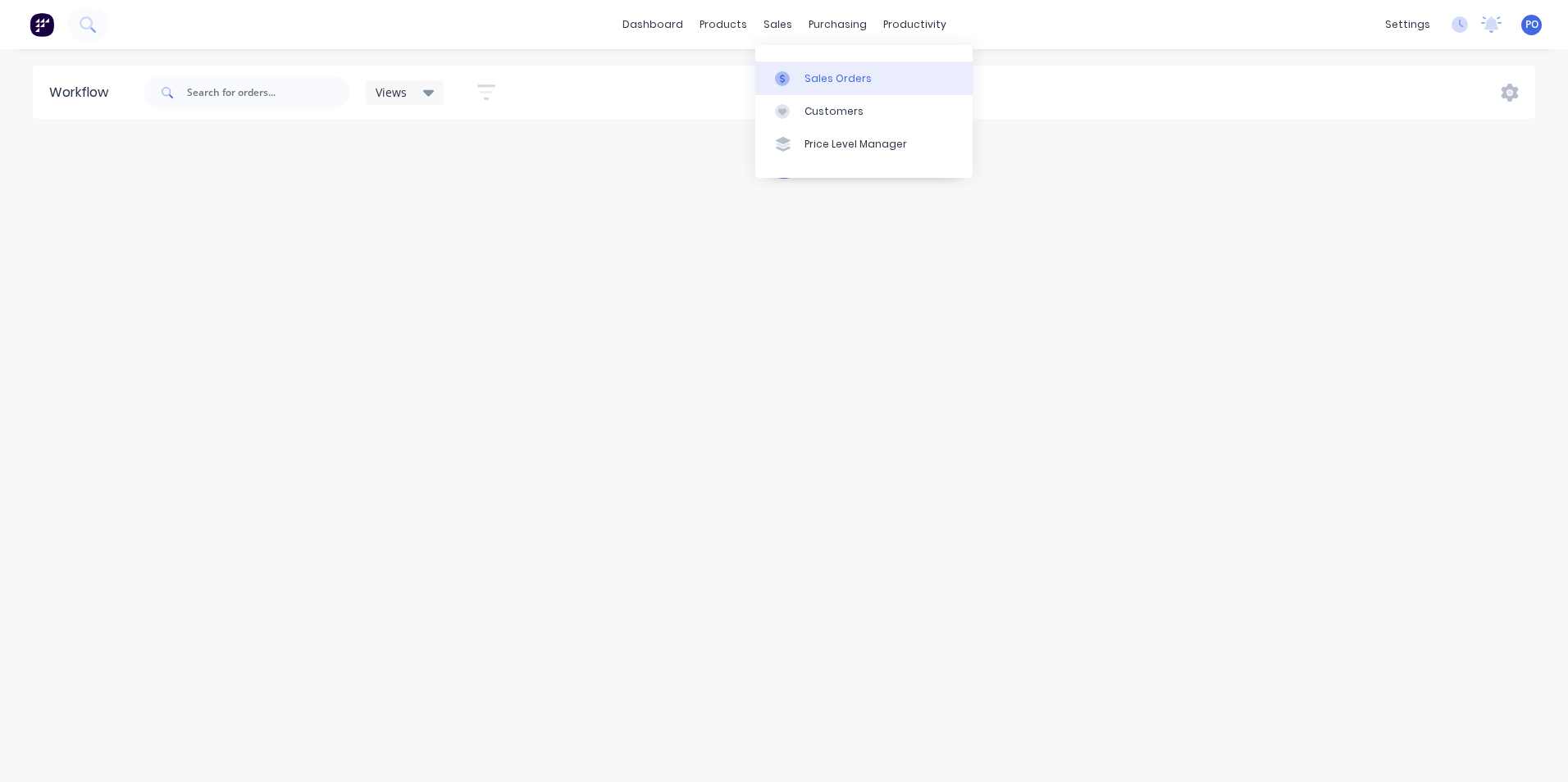
click at [797, 68] on link "Sales Orders" at bounding box center [864, 77] width 218 height 33
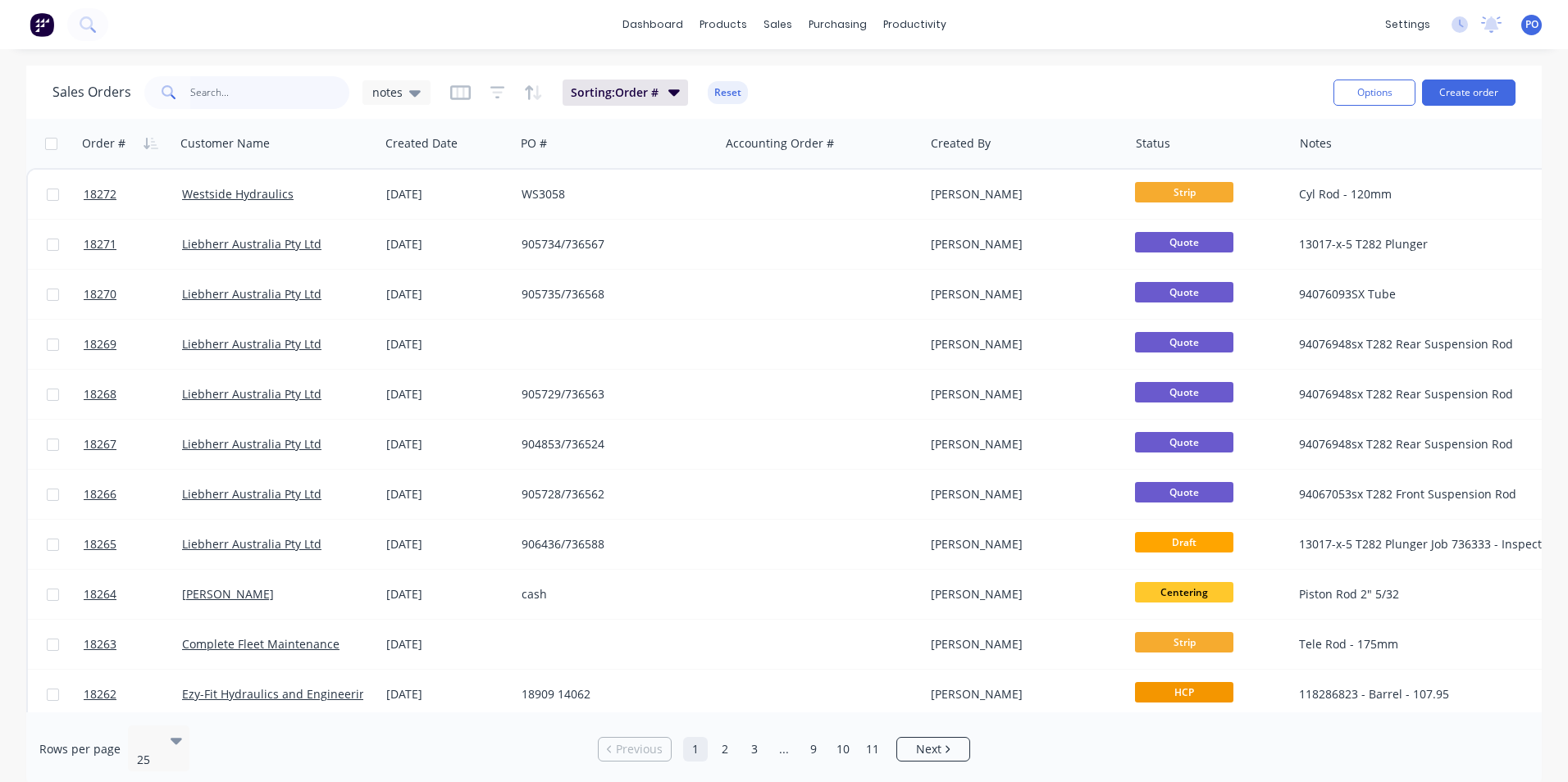
click at [241, 98] on input "text" at bounding box center [270, 93] width 160 height 33
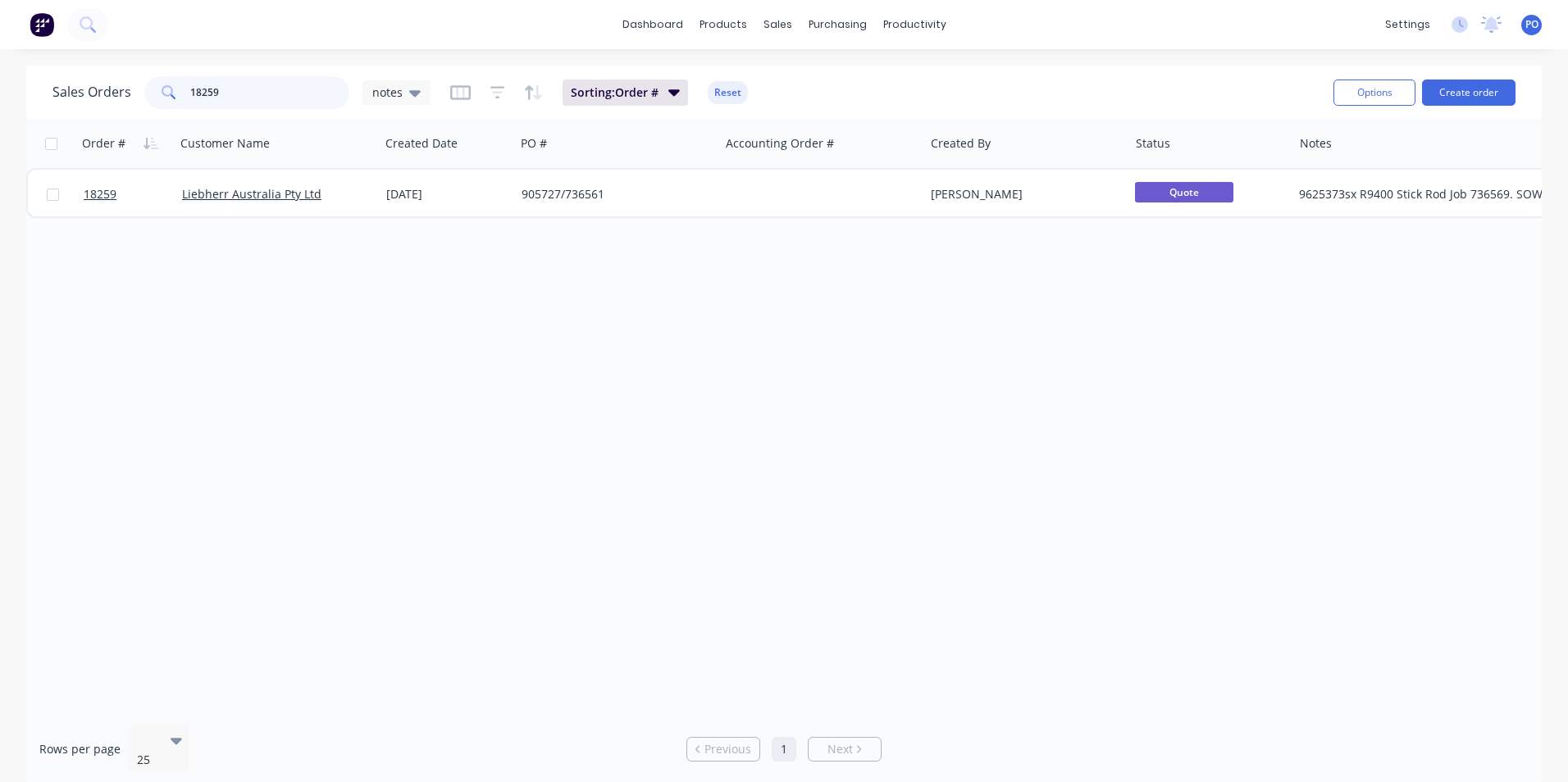
click at [224, 96] on input "18259" at bounding box center [270, 93] width 160 height 33
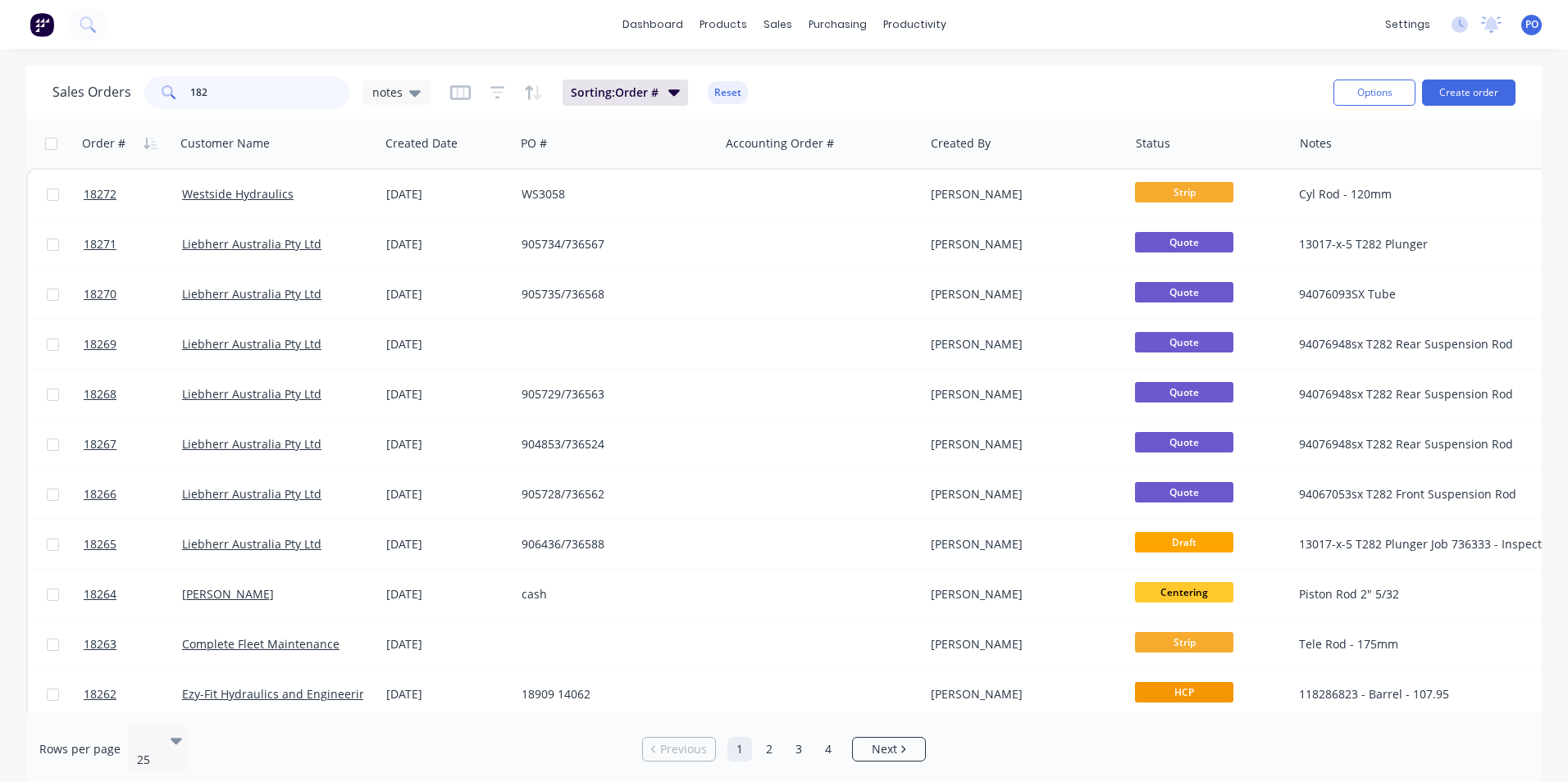
click at [206, 96] on input "182" at bounding box center [270, 93] width 160 height 33
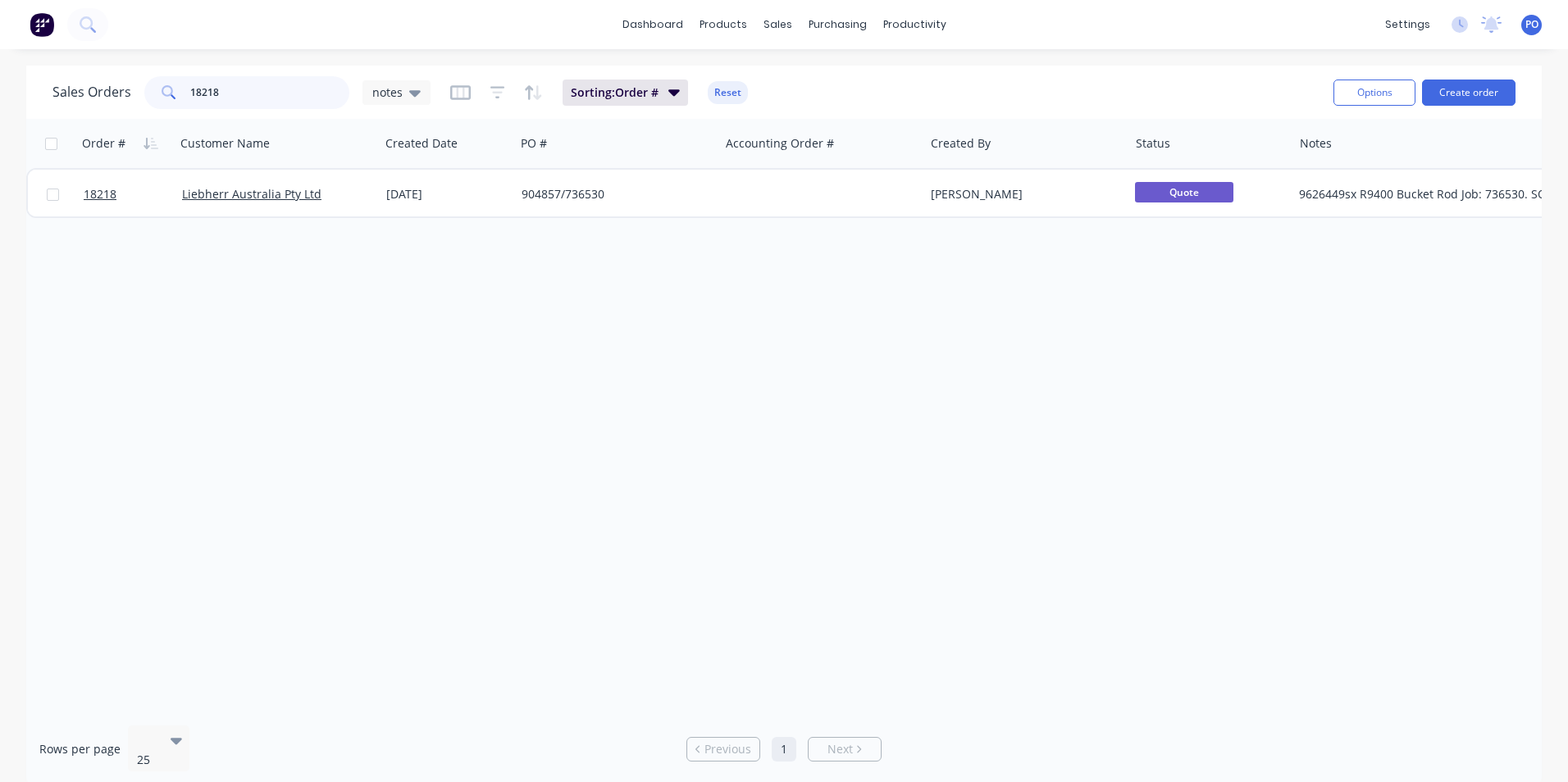
click at [227, 89] on input "18218" at bounding box center [270, 93] width 160 height 33
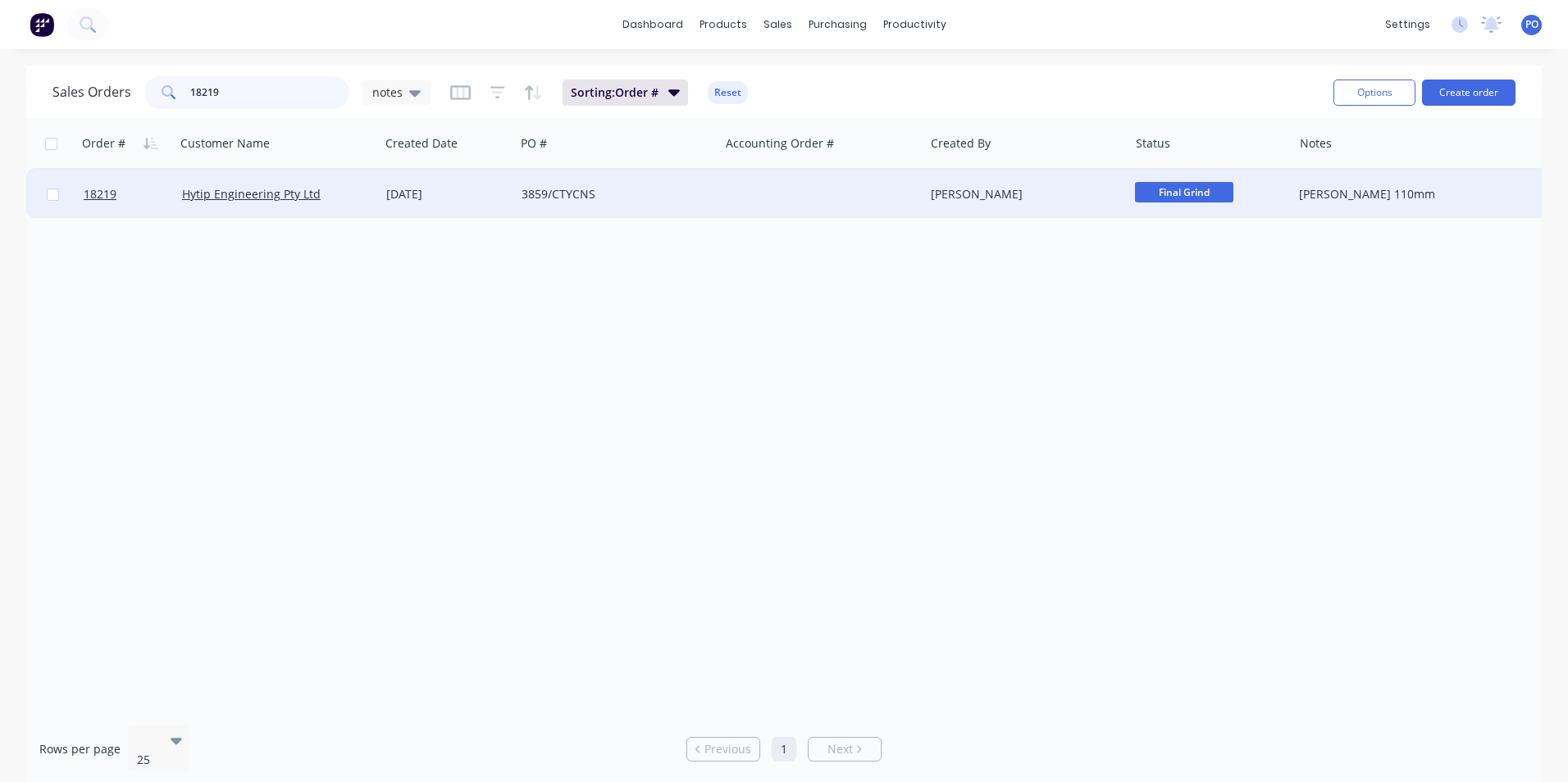
type input "18219"
click at [754, 193] on div at bounding box center [821, 194] width 204 height 49
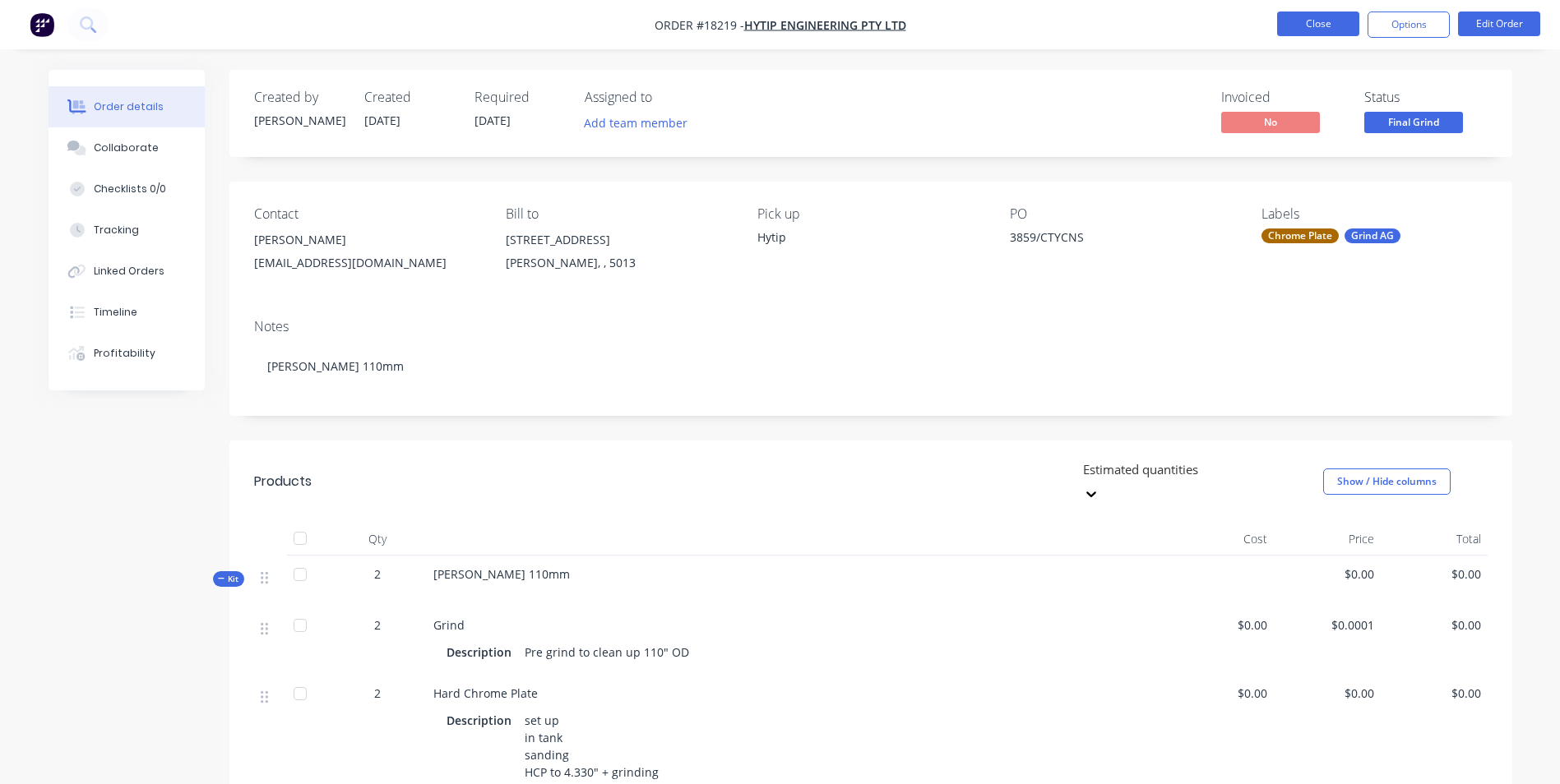
click at [1318, 18] on button "Close" at bounding box center [1318, 23] width 82 height 25
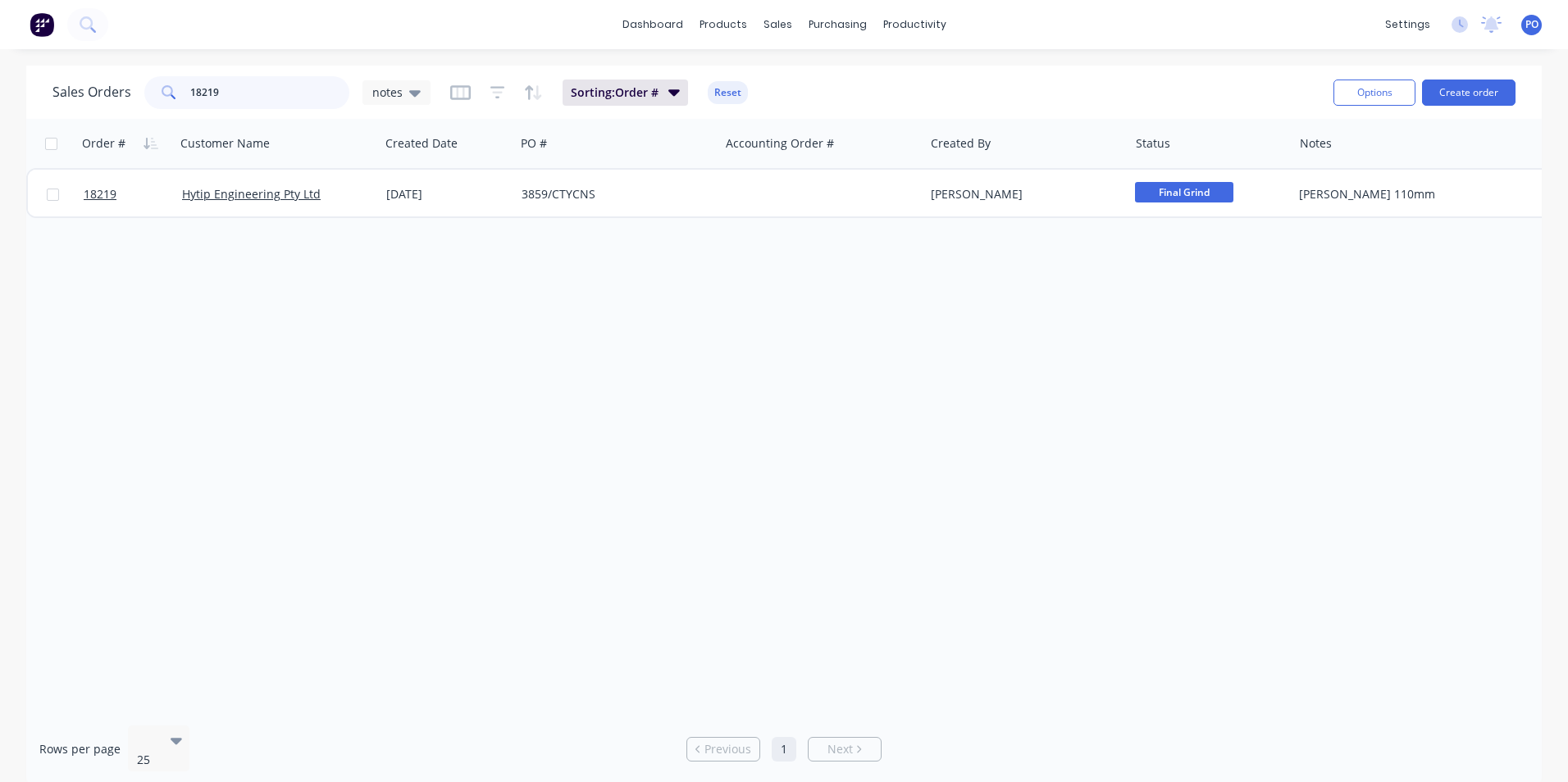
drag, startPoint x: 217, startPoint y: 93, endPoint x: 204, endPoint y: 91, distance: 13.2
click at [204, 91] on input "18219" at bounding box center [270, 93] width 160 height 33
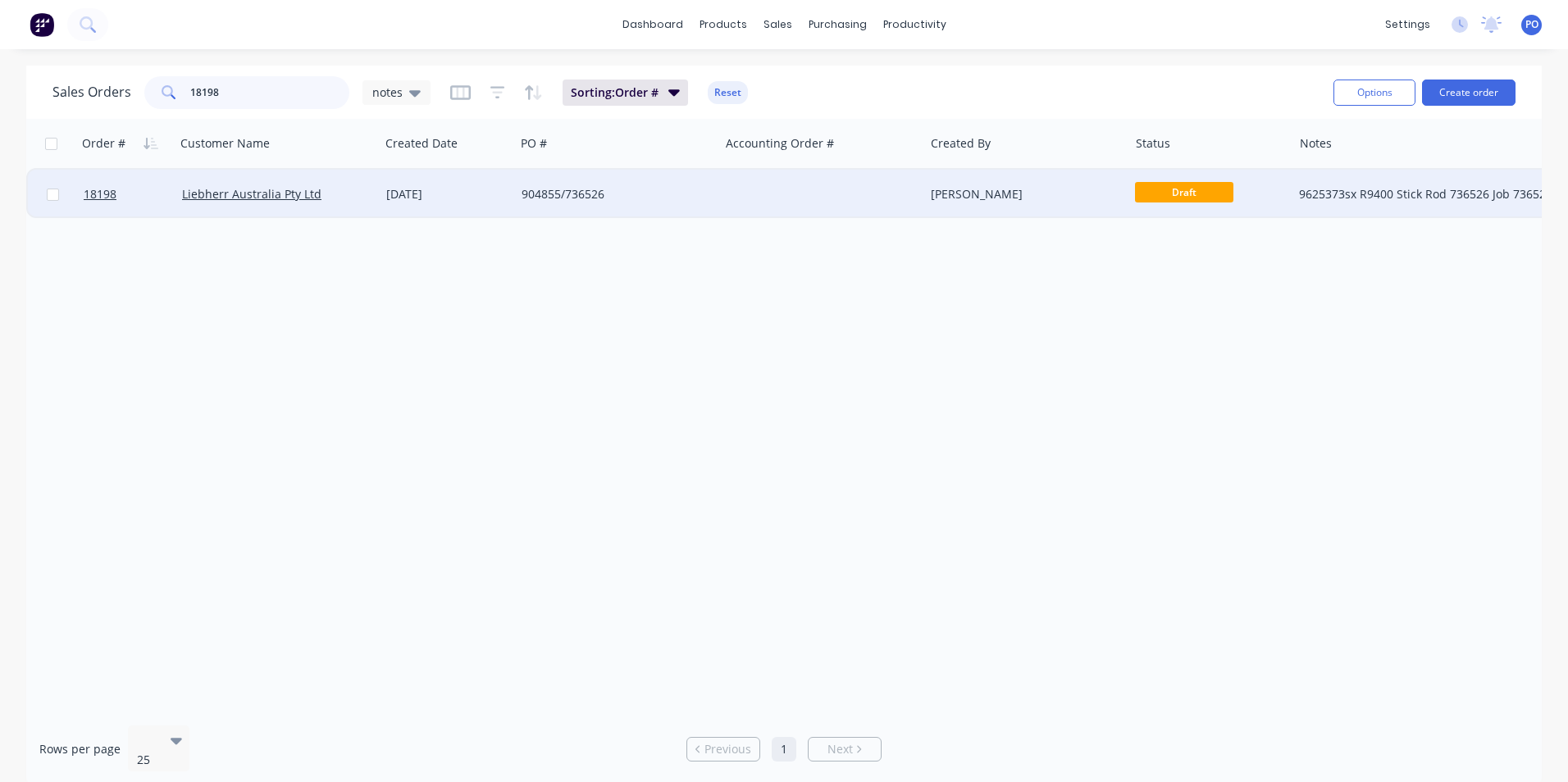
type input "18198"
click at [839, 200] on div at bounding box center [821, 194] width 204 height 49
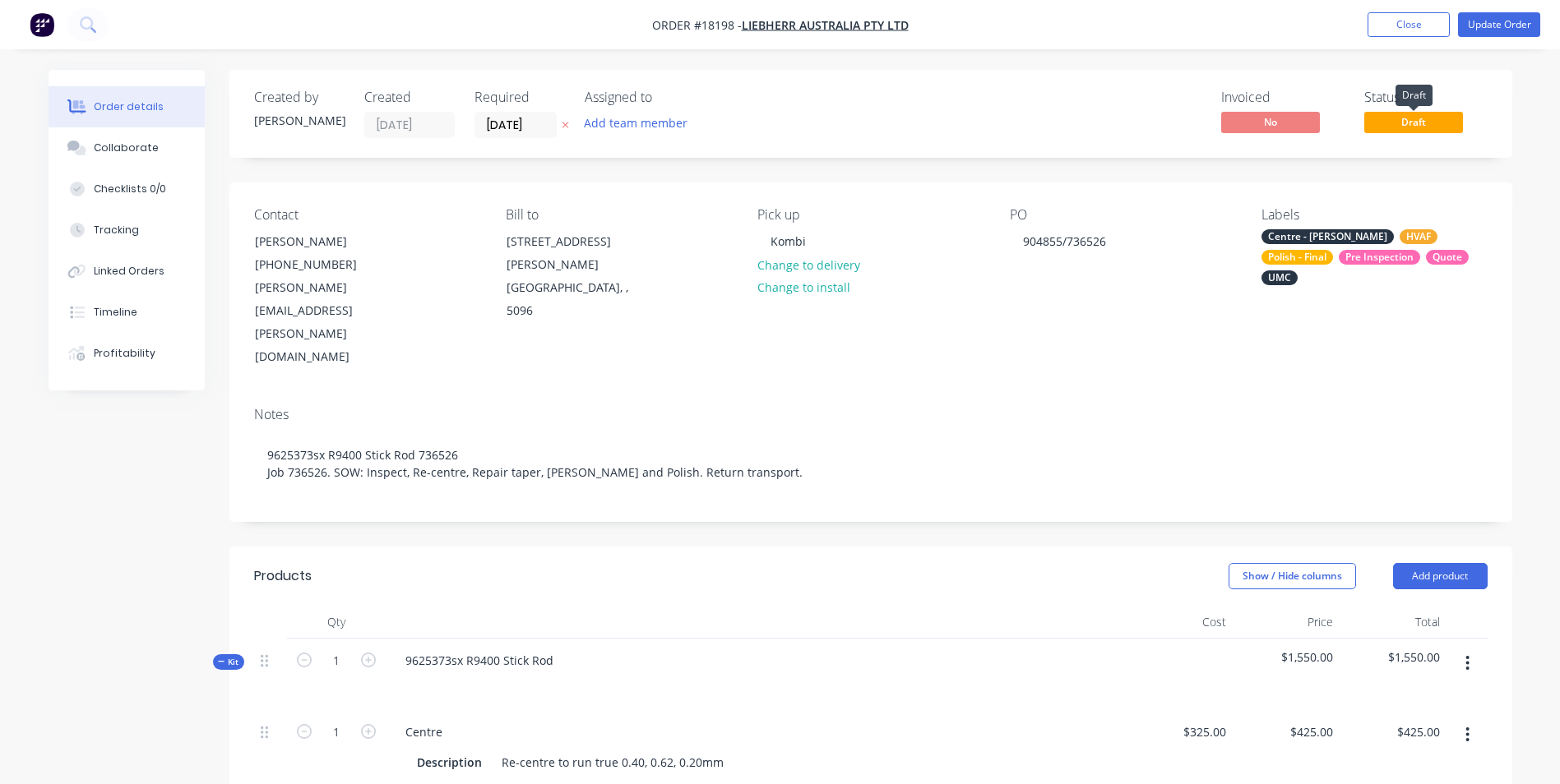
click at [1445, 122] on span "Draft" at bounding box center [1413, 122] width 98 height 21
click at [1517, 28] on button "Update Order" at bounding box center [1499, 24] width 82 height 25
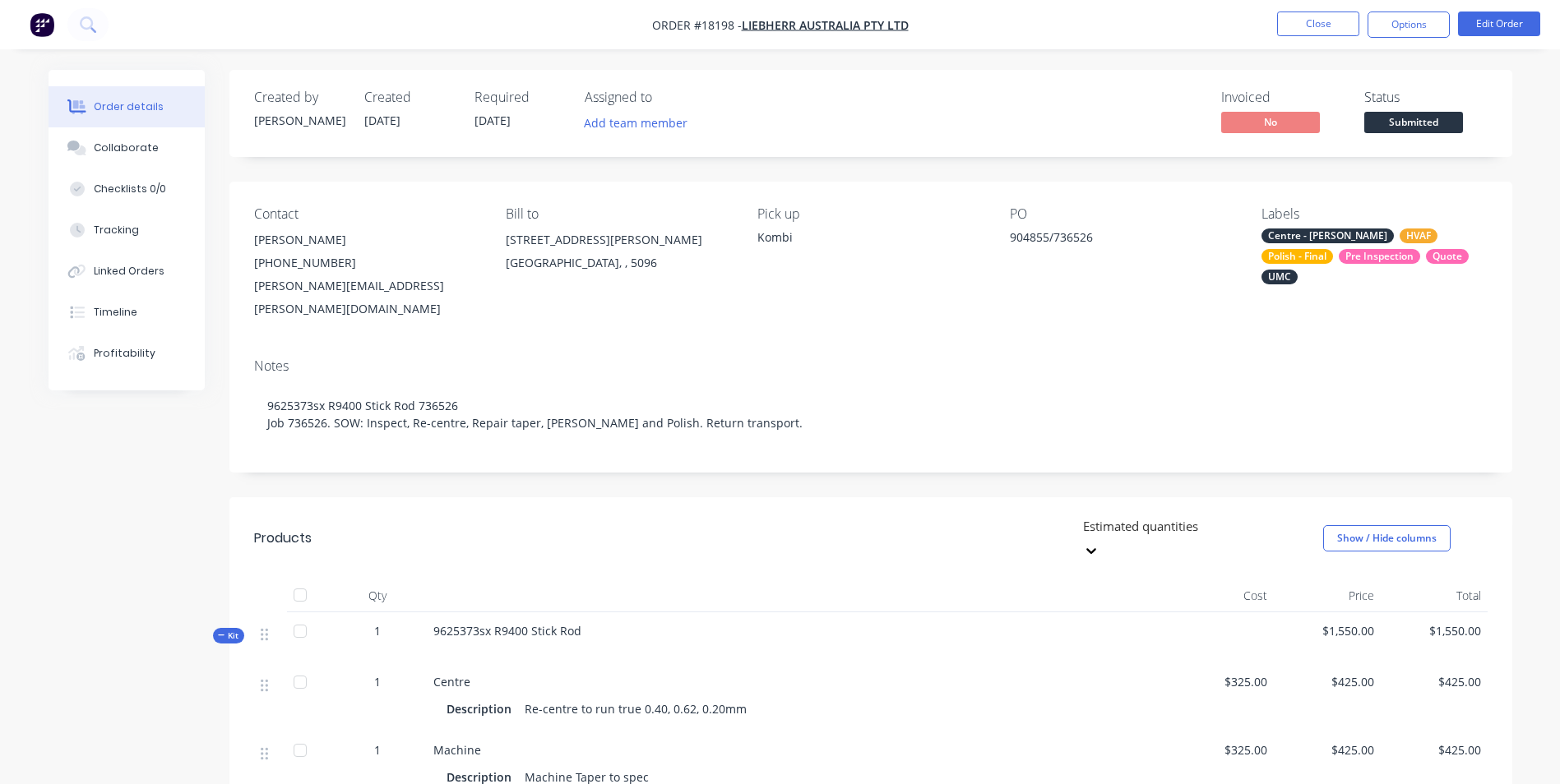
click at [1430, 117] on span "Submitted" at bounding box center [1413, 122] width 98 height 21
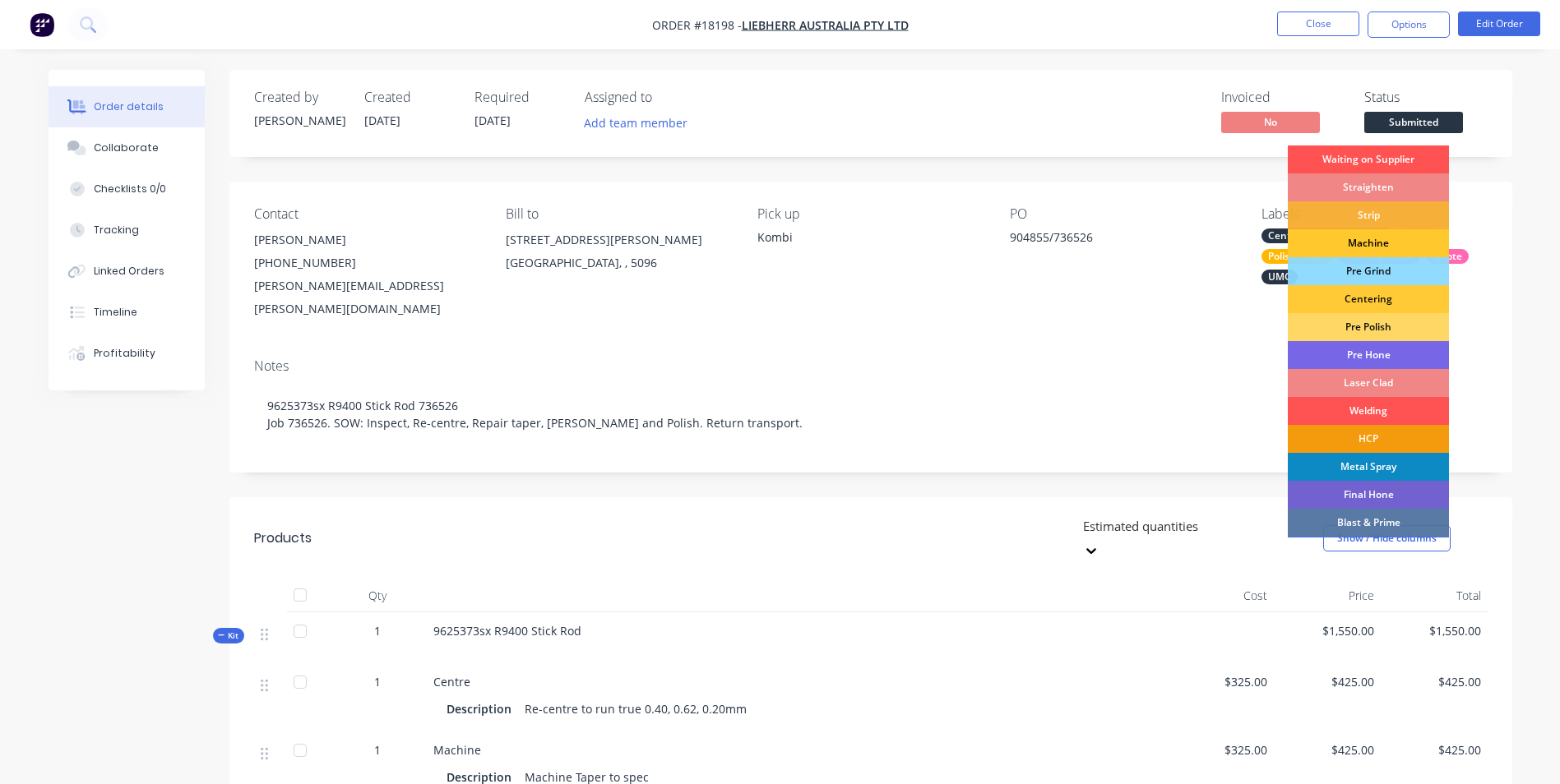
click at [1409, 237] on div "Machine" at bounding box center [1368, 243] width 161 height 28
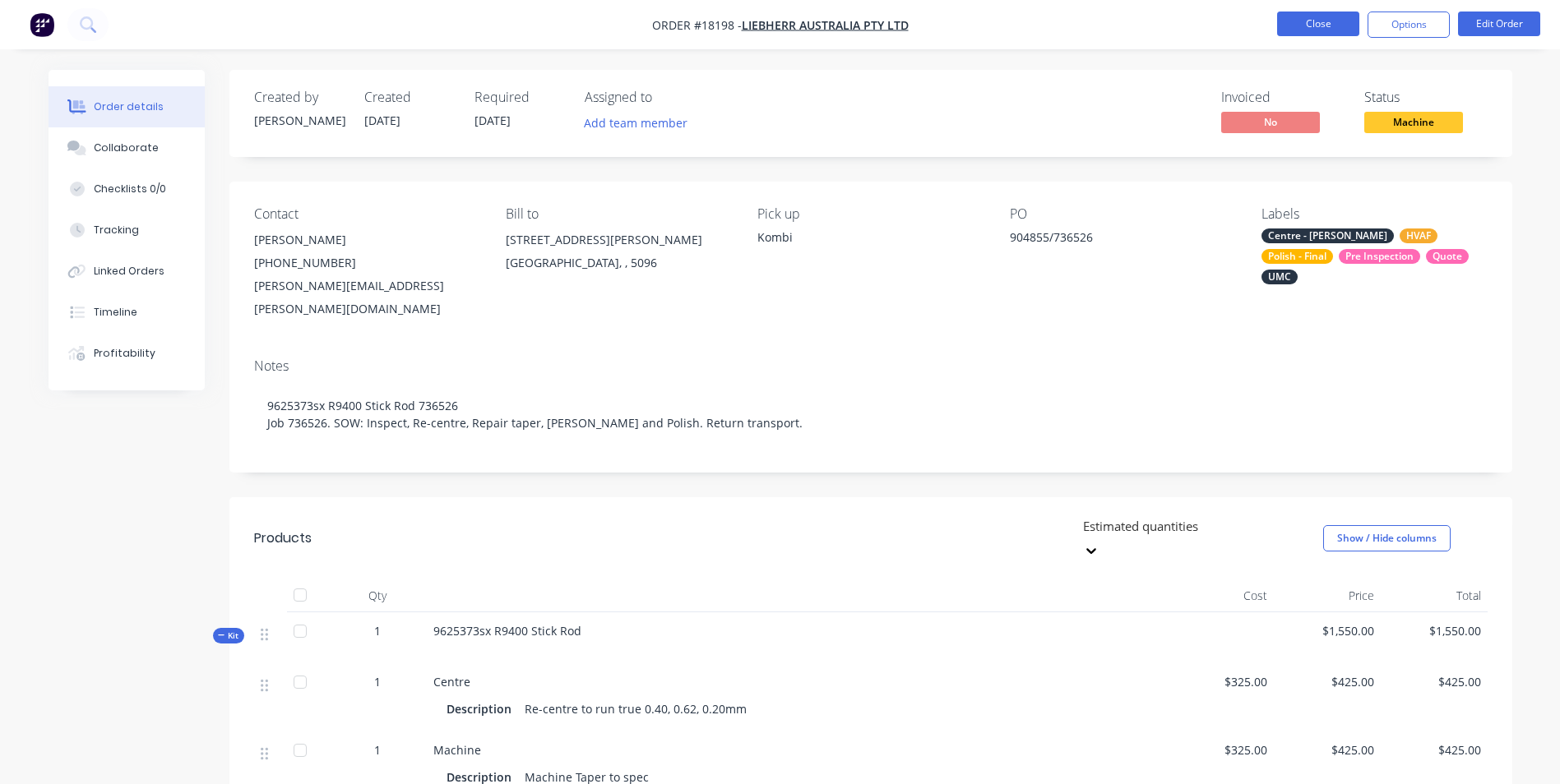
click at [1319, 28] on button "Close" at bounding box center [1318, 23] width 82 height 25
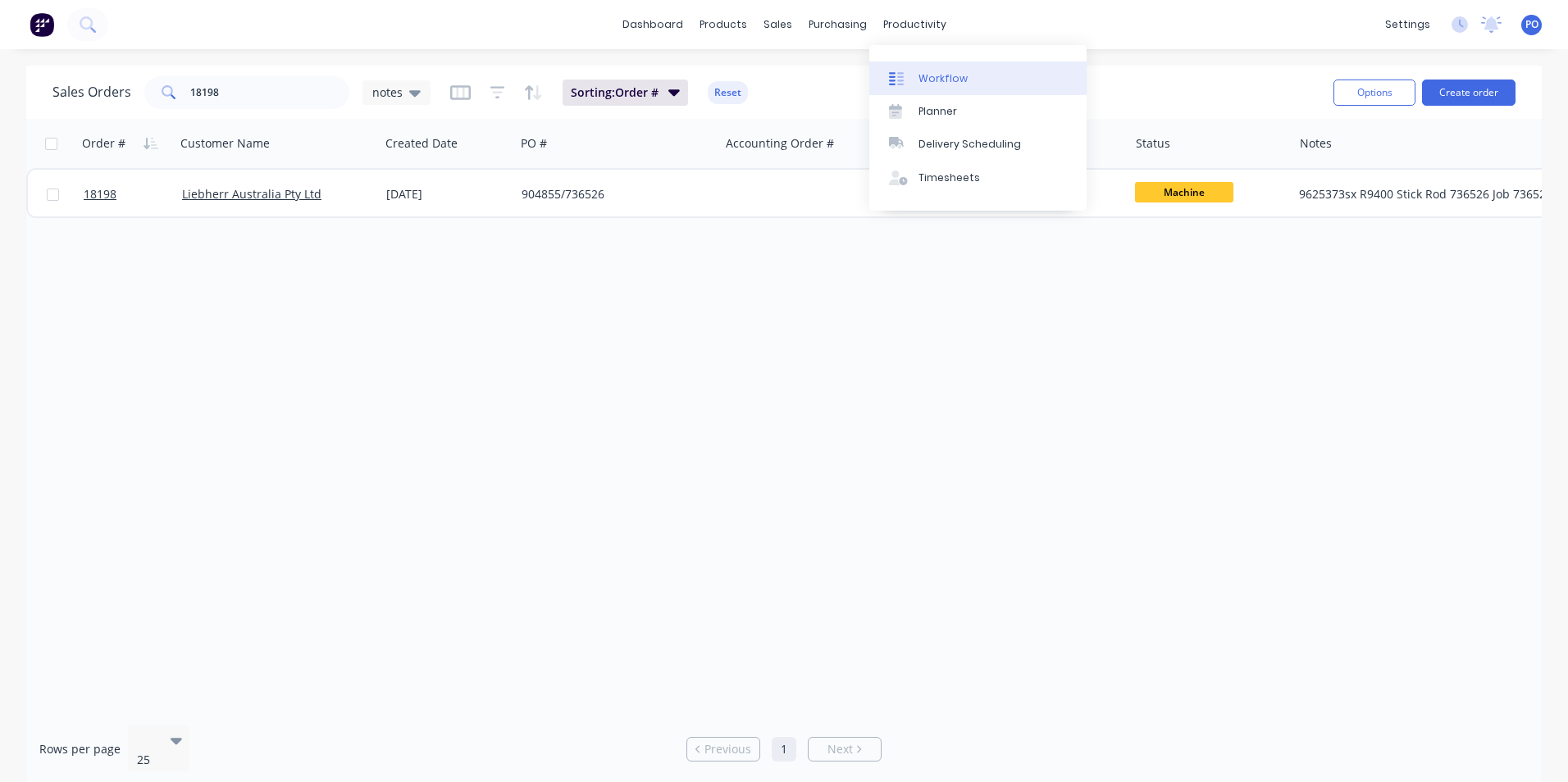
click at [922, 82] on div "Workflow" at bounding box center [943, 78] width 49 height 15
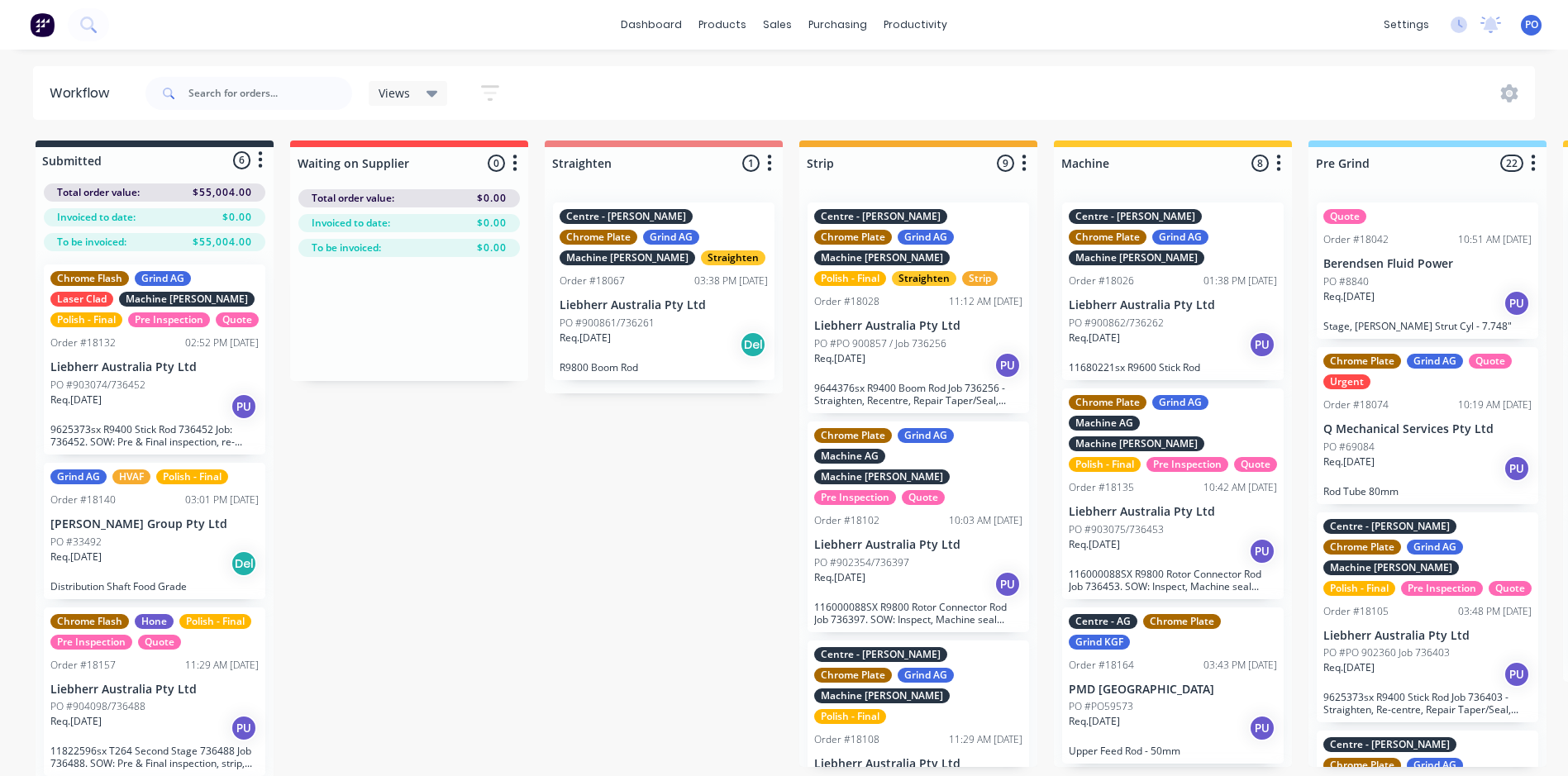
click at [42, 27] on img at bounding box center [42, 24] width 25 height 25
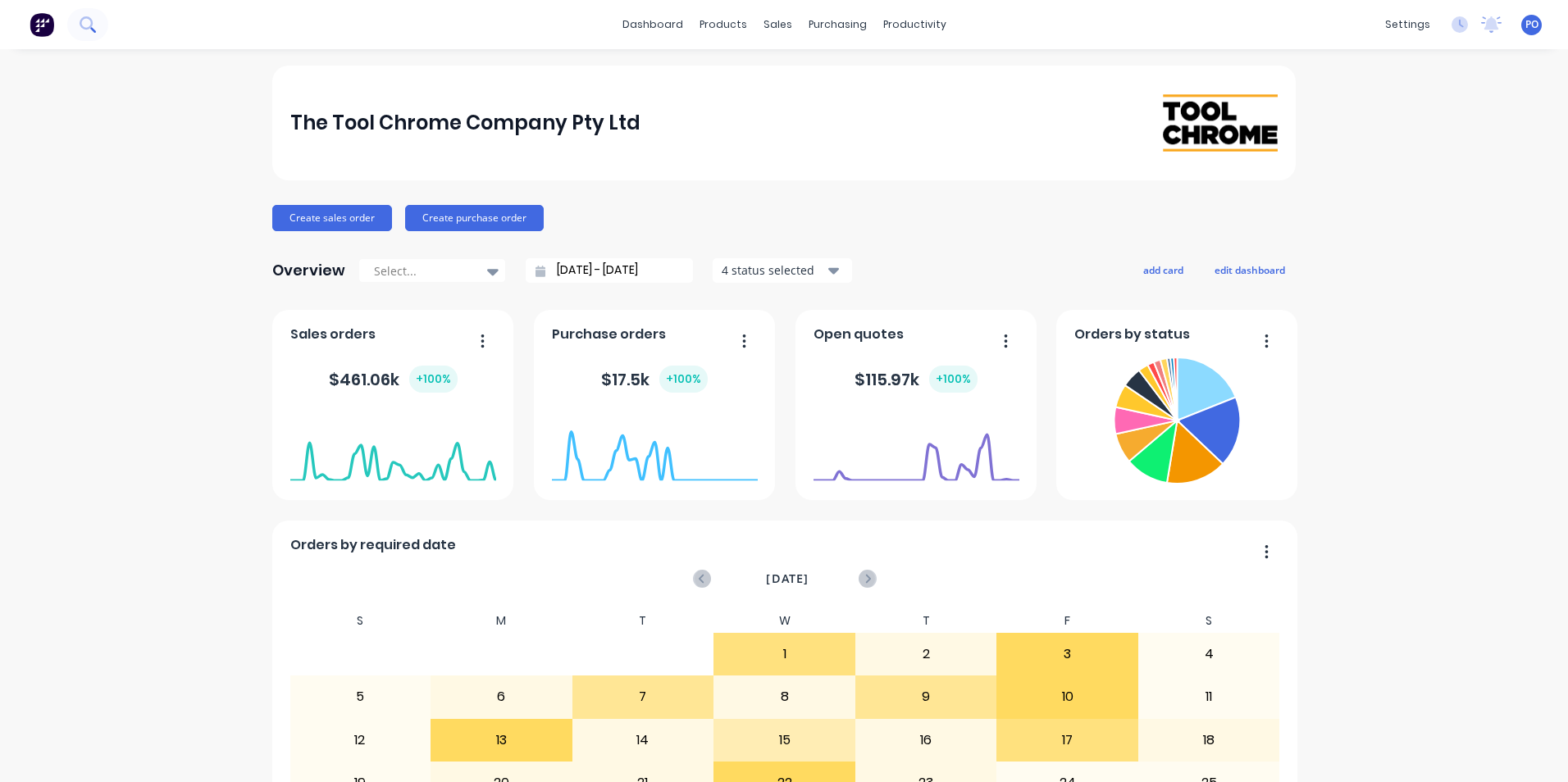
click at [93, 28] on icon at bounding box center [87, 24] width 15 height 15
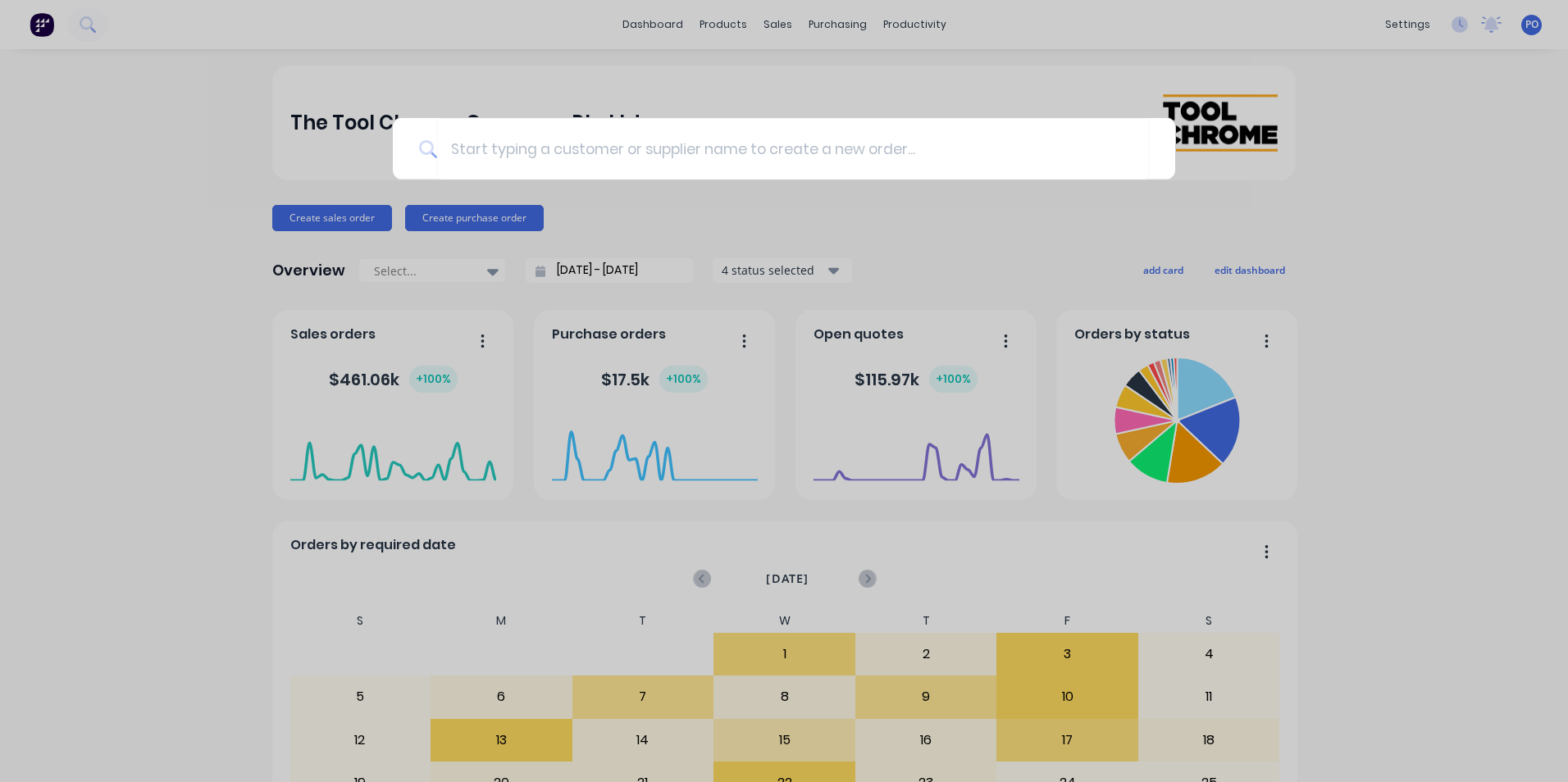
click at [1374, 287] on div at bounding box center [784, 391] width 1568 height 782
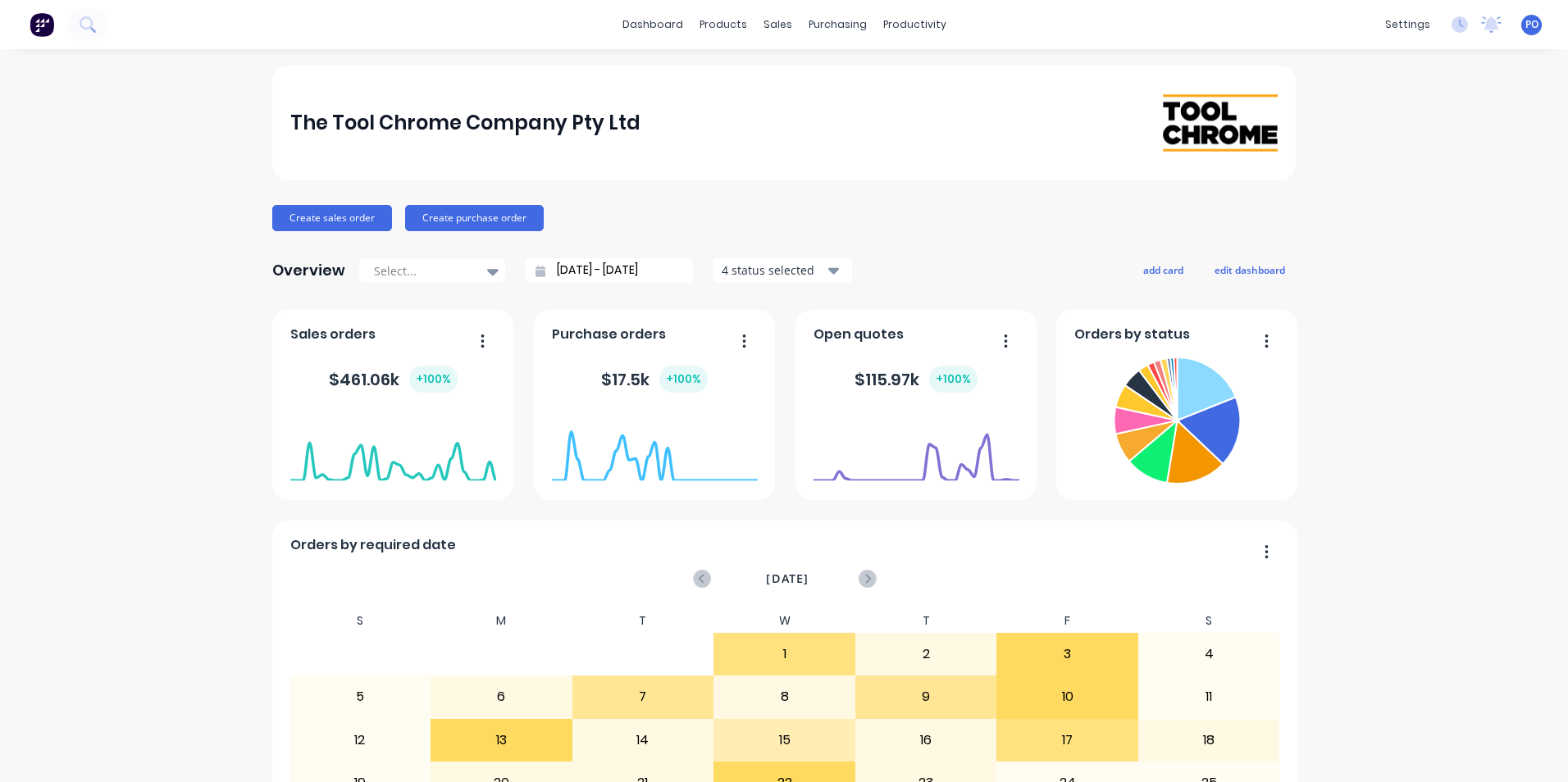
click at [44, 16] on img at bounding box center [41, 24] width 25 height 25
click at [43, 28] on img at bounding box center [41, 24] width 25 height 25
click at [1530, 745] on icon "Open Intercom Messenger" at bounding box center [1528, 743] width 27 height 27
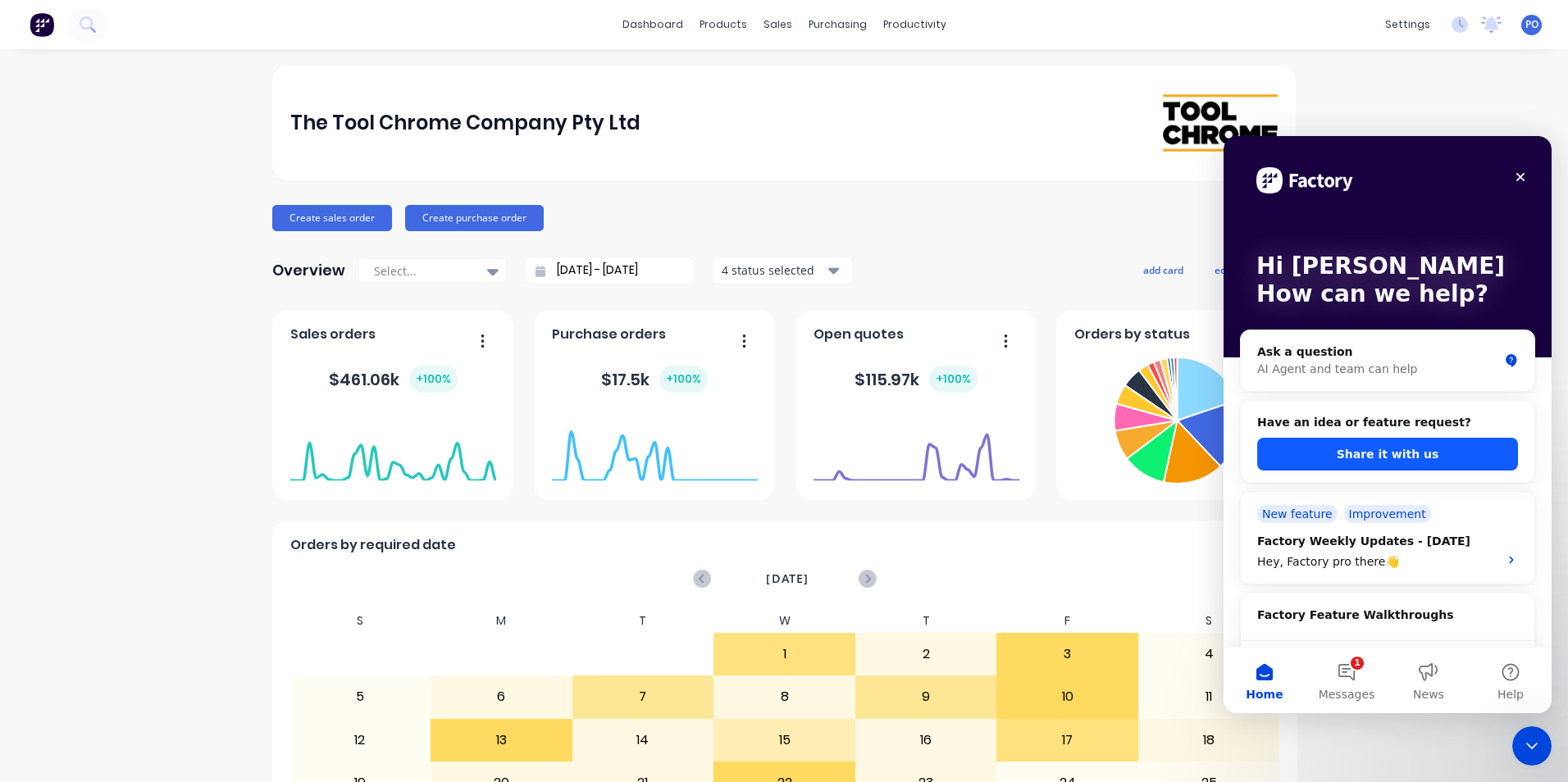
click at [1381, 454] on button "Share it with us" at bounding box center [1387, 454] width 261 height 33
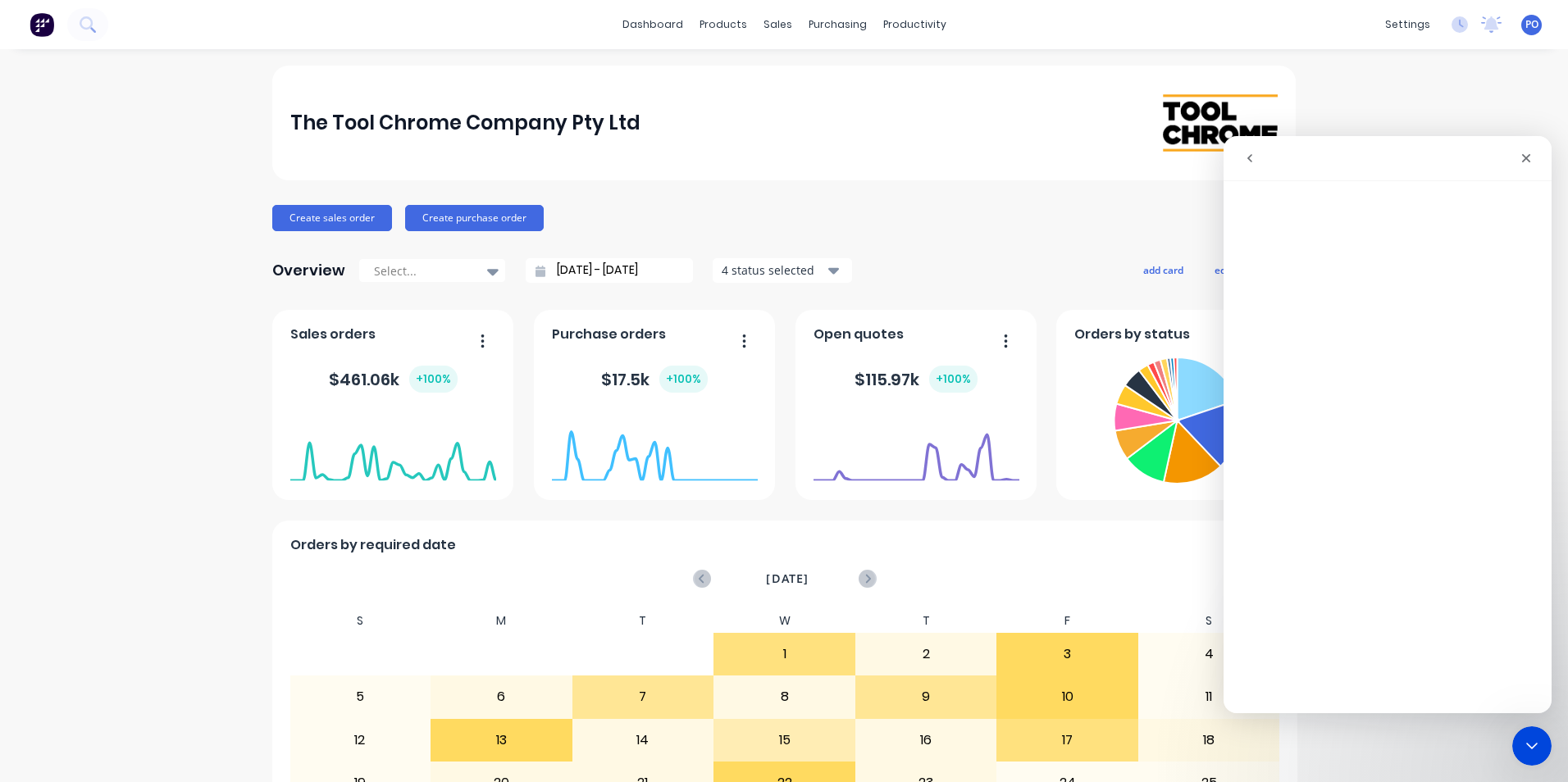
click at [1258, 158] on button "go back" at bounding box center [1250, 158] width 31 height 31
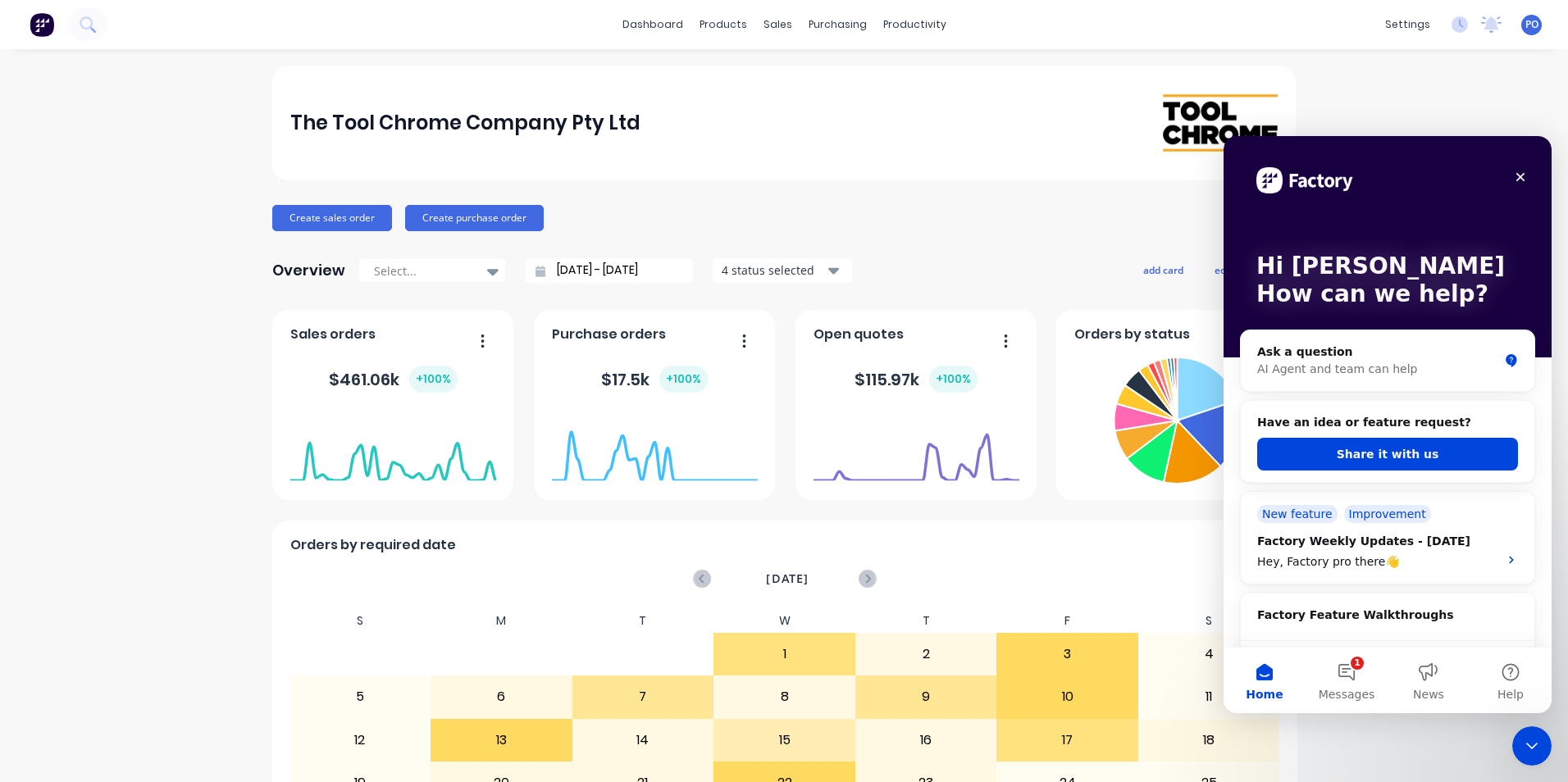
click at [990, 208] on div "Create sales order Create purchase order" at bounding box center [784, 218] width 1024 height 27
click at [757, 24] on div "sales" at bounding box center [778, 24] width 45 height 25
click at [803, 75] on div "Sales Orders" at bounding box center [832, 78] width 67 height 15
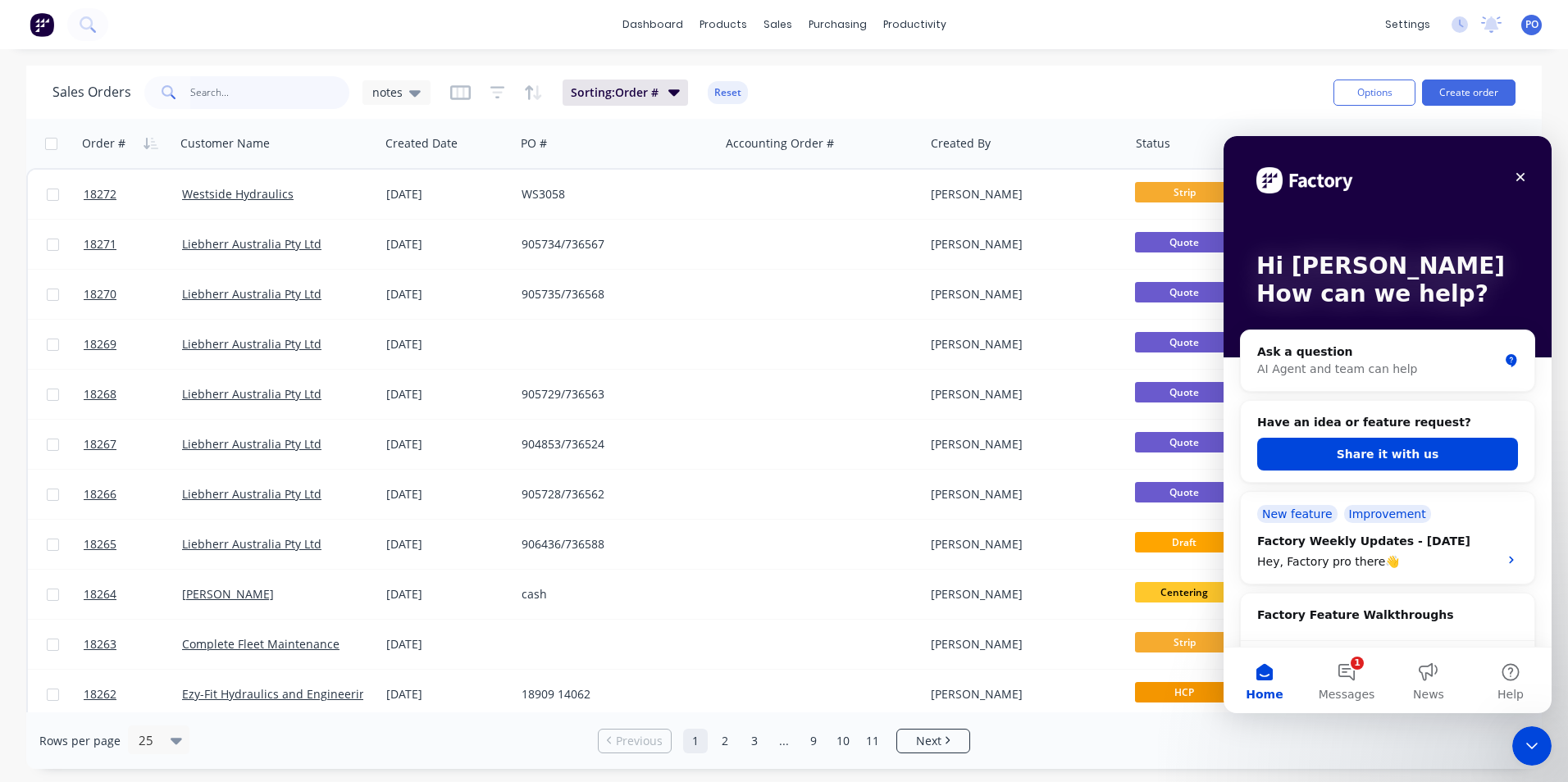
click at [237, 95] on input "text" at bounding box center [270, 93] width 160 height 33
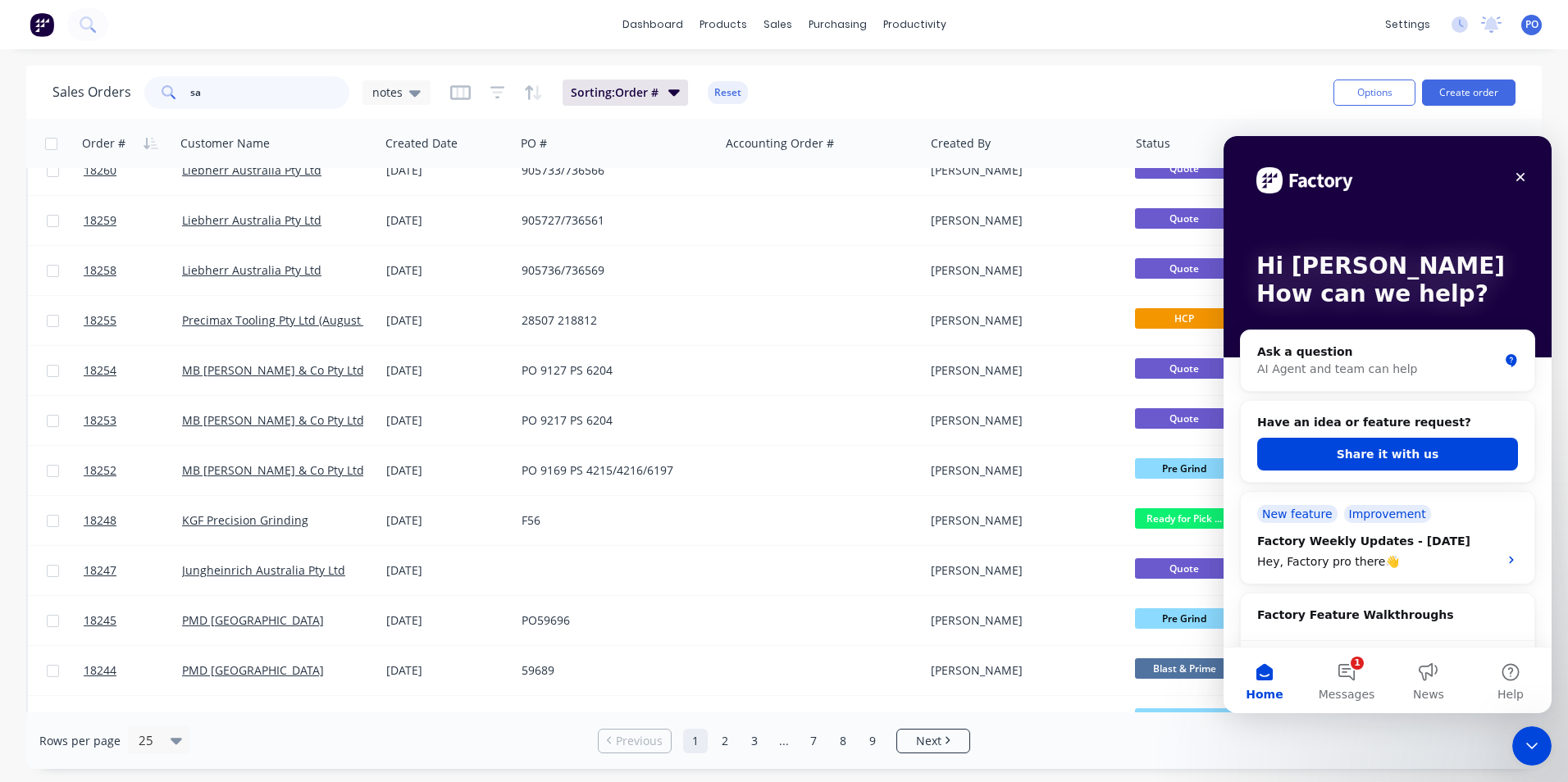
scroll to position [164, 0]
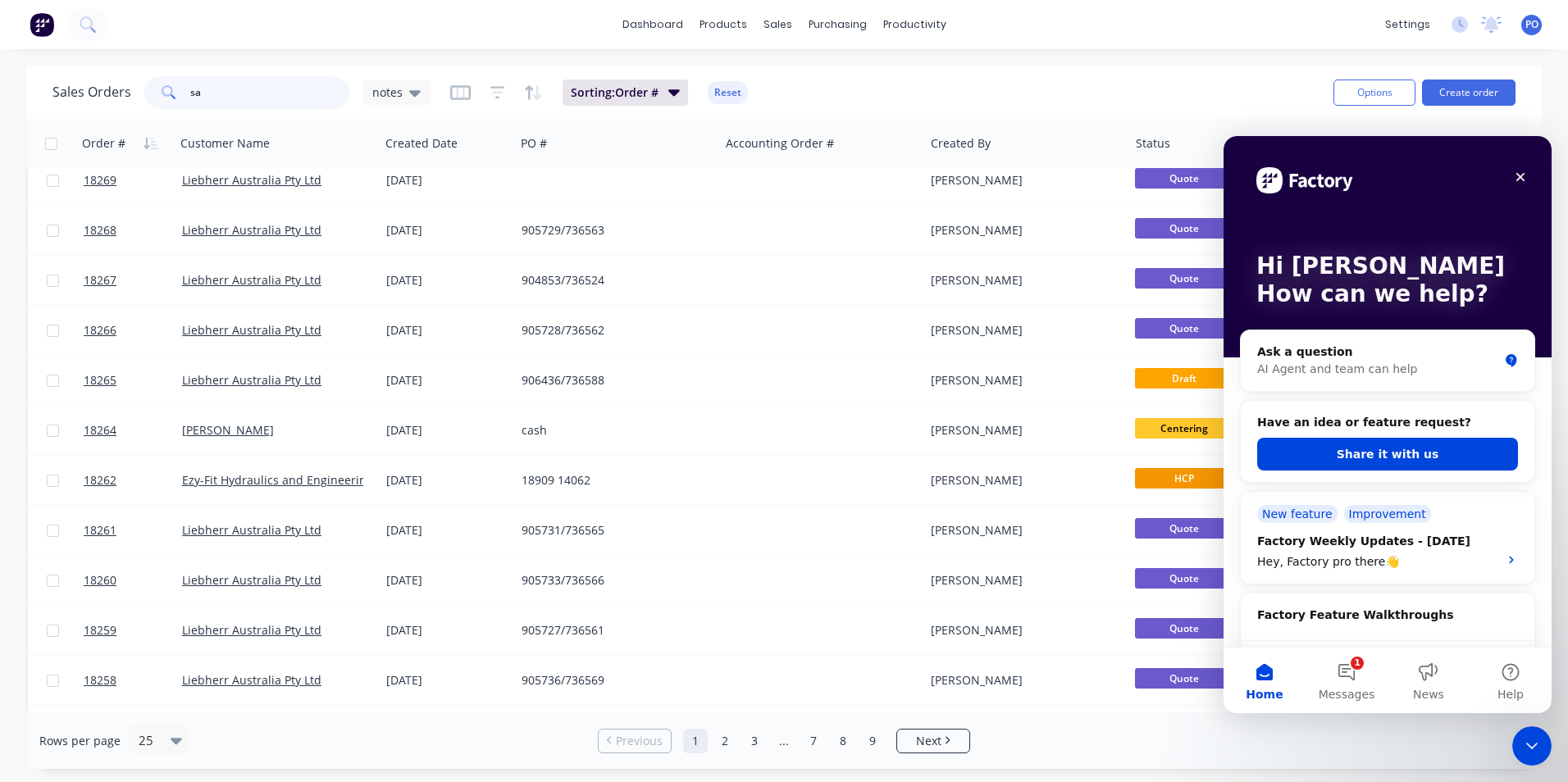
drag, startPoint x: 237, startPoint y: 93, endPoint x: 250, endPoint y: 7, distance: 87.0
click at [234, 79] on input "sa" at bounding box center [270, 93] width 160 height 33
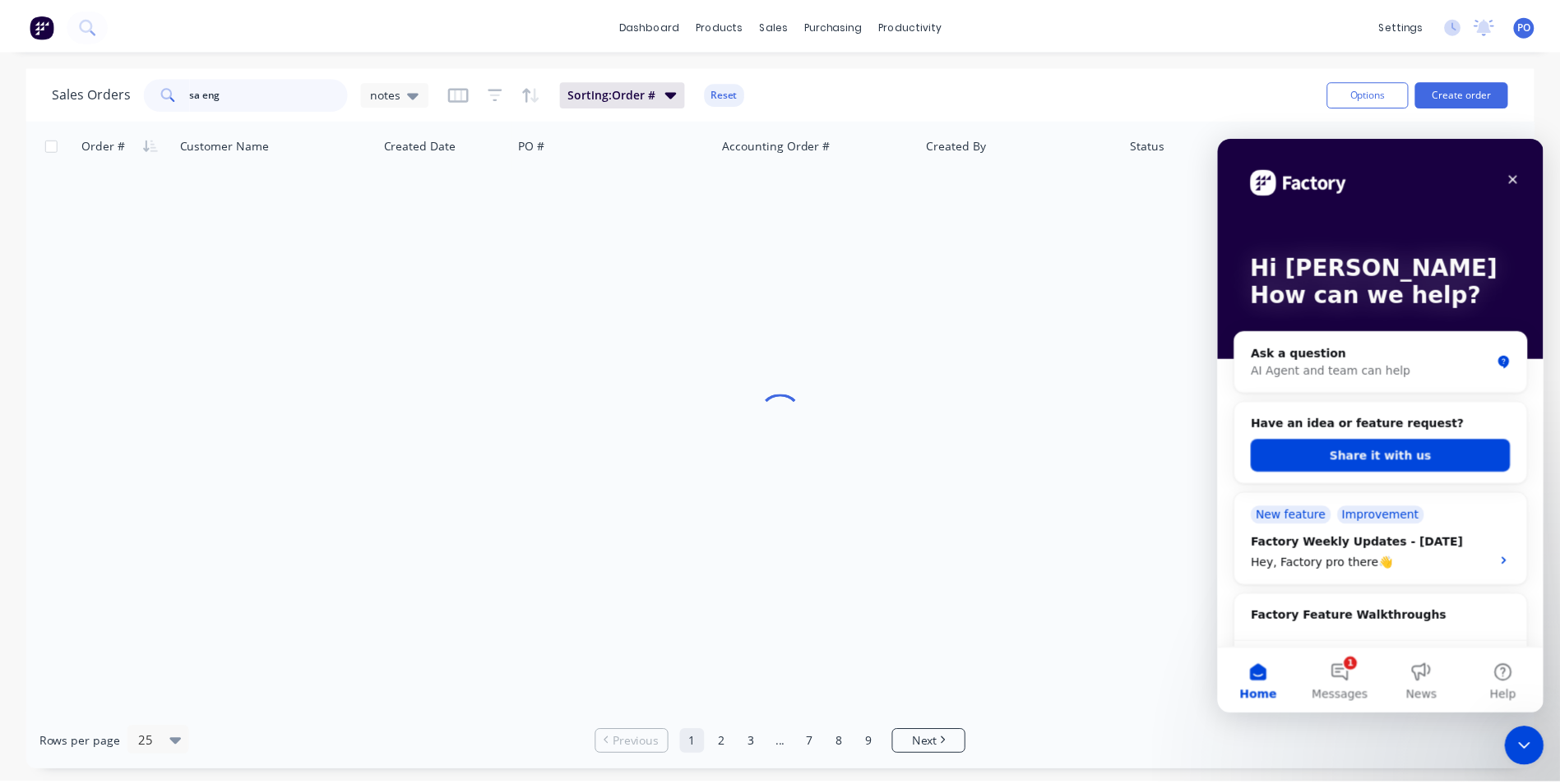
scroll to position [0, 0]
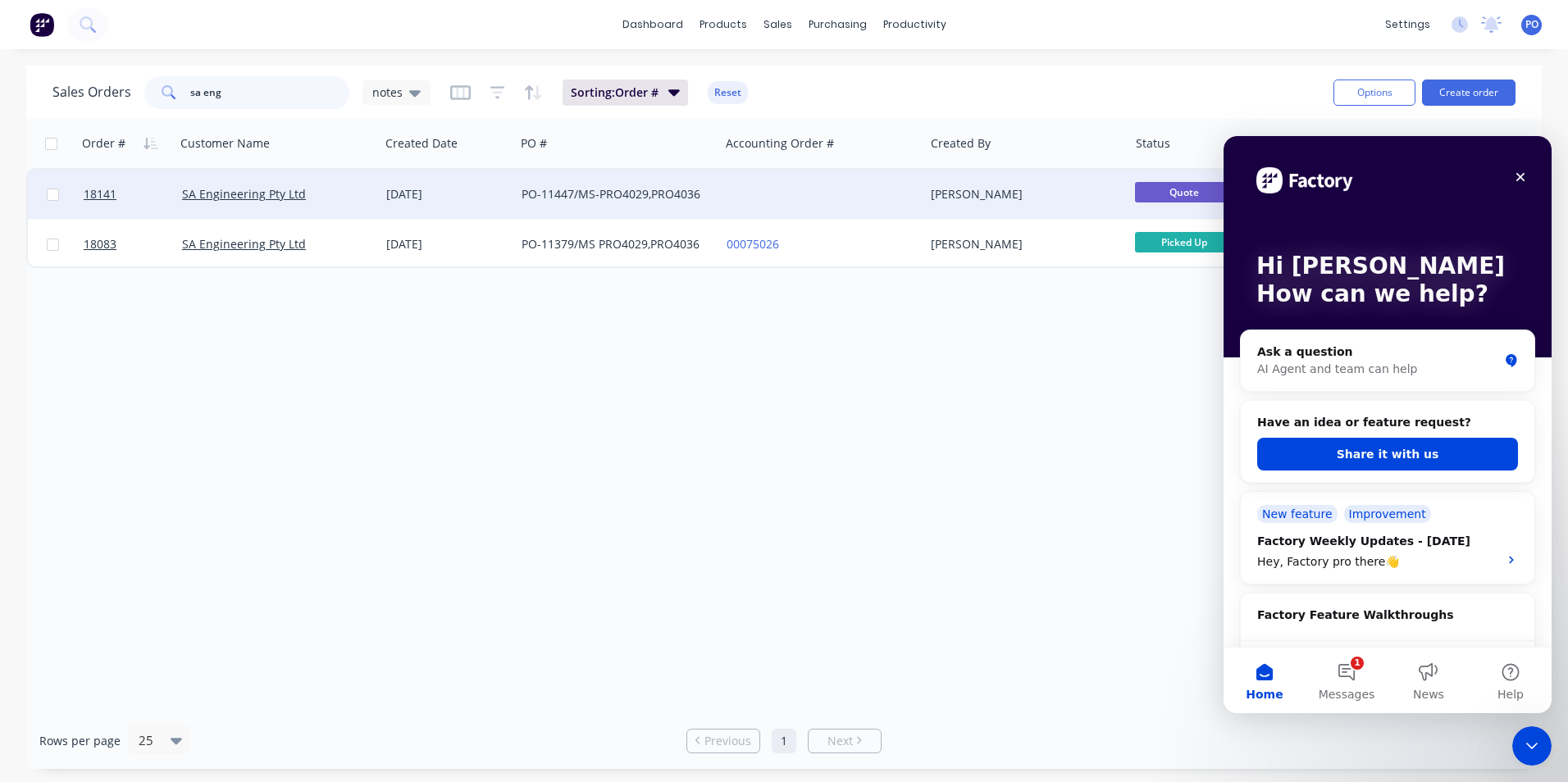
type input "sa eng"
click at [840, 194] on div at bounding box center [821, 194] width 204 height 49
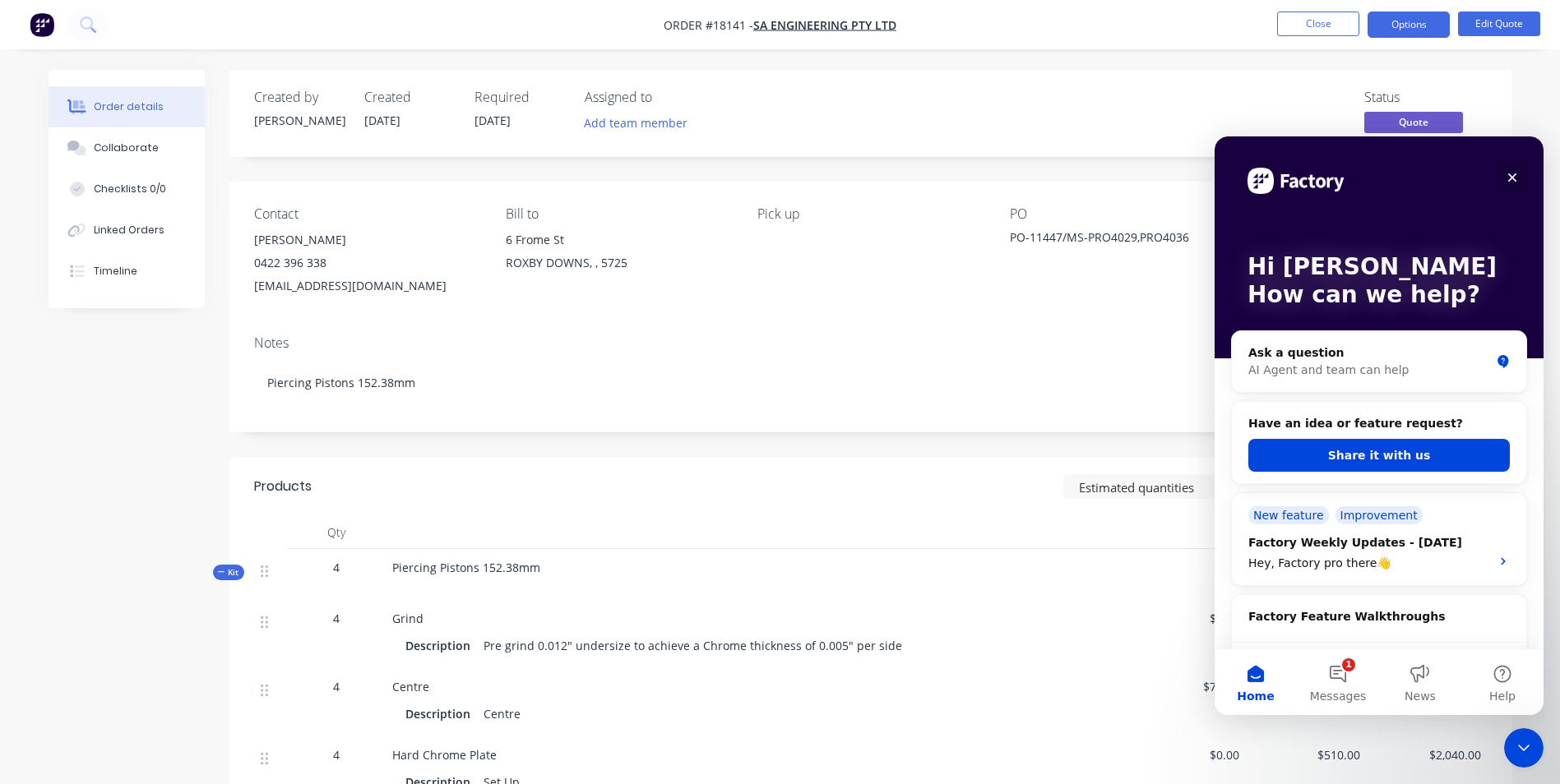
click at [1507, 177] on icon "Close" at bounding box center [1512, 177] width 13 height 13
